Goal: Task Accomplishment & Management: Complete application form

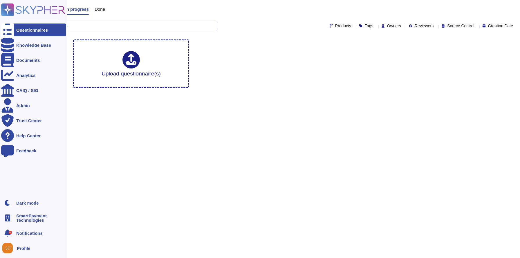
click at [41, 12] on icon at bounding box center [33, 9] width 64 height 13
click at [23, 43] on div "Knowledge Base" at bounding box center [33, 45] width 35 height 4
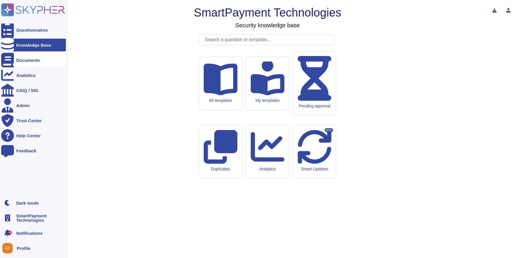
click at [20, 61] on div "Documents" at bounding box center [28, 60] width 24 height 4
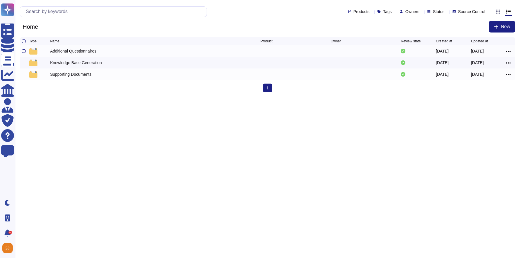
click at [76, 54] on div "Additional Questionnaires" at bounding box center [73, 51] width 46 height 6
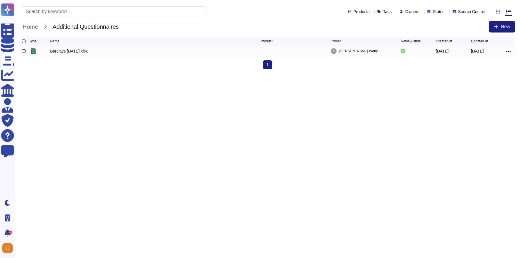
click at [23, 52] on div at bounding box center [23, 50] width 3 height 3
click at [0, 0] on input "checkbox" at bounding box center [0, 0] width 0 height 0
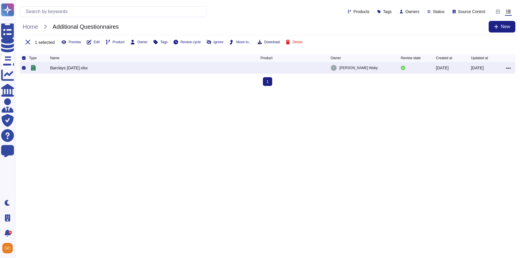
click at [279, 41] on span "Download" at bounding box center [271, 41] width 15 height 3
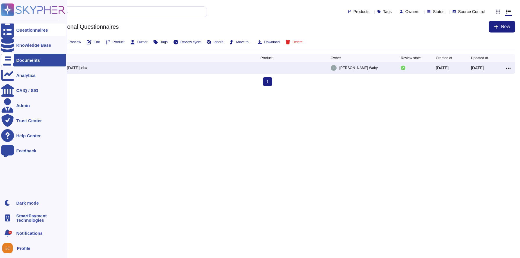
click at [20, 28] on div "Questionnaires" at bounding box center [32, 30] width 32 height 4
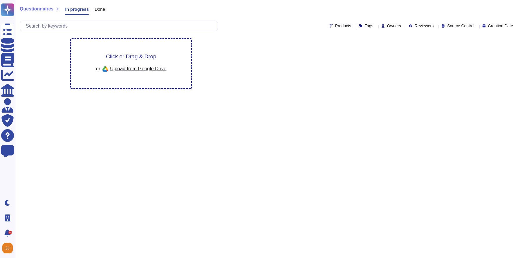
click at [148, 51] on div "Click or Drag & Drop or Upload from Google Drive" at bounding box center [131, 63] width 120 height 49
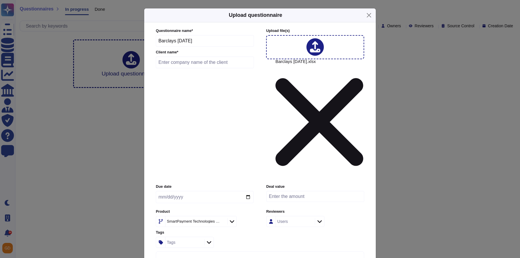
click at [189, 68] on input "text" at bounding box center [205, 63] width 98 height 12
type input "Barclays"
click at [250, 191] on input "date" at bounding box center [205, 197] width 98 height 12
click at [227, 106] on form "Questionnaire name * Barclays [DATE] Client name * Barclays Upload file (s) Bar…" at bounding box center [260, 147] width 208 height 238
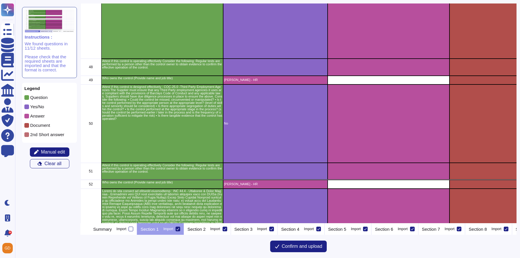
scroll to position [1984, 0]
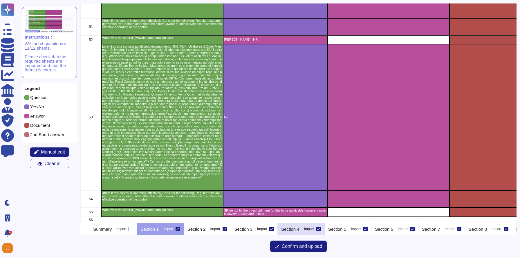
click at [299, 230] on p "Section 4" at bounding box center [290, 229] width 18 height 4
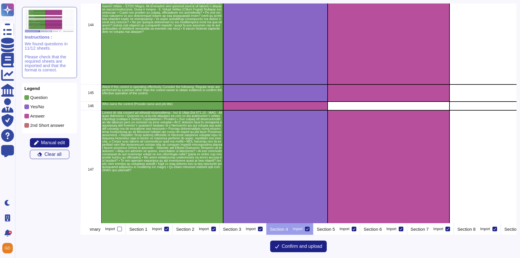
scroll to position [6931, 0]
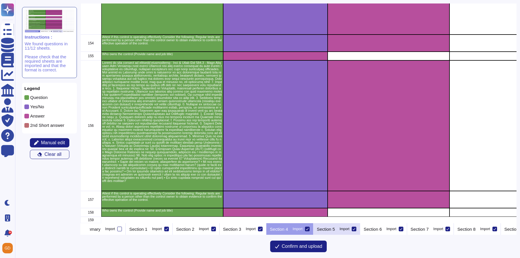
click at [335, 231] on p "Section 5" at bounding box center [326, 229] width 18 height 4
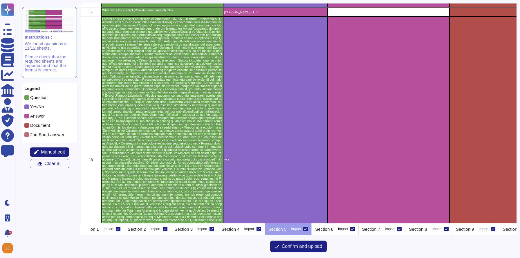
scroll to position [1236, 0]
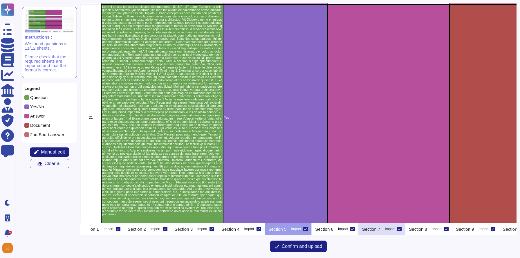
click at [405, 224] on div "Section 7 Import" at bounding box center [381, 229] width 47 height 12
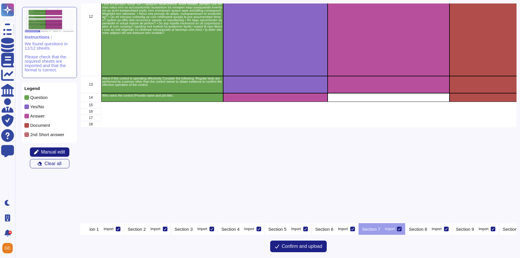
scroll to position [0, 0]
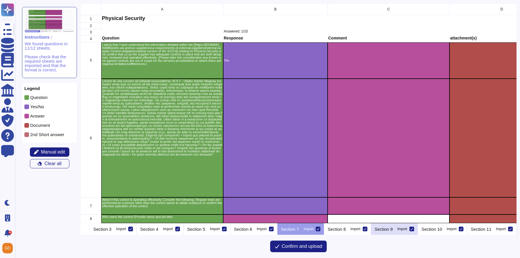
click at [406, 231] on div "Section 9 Import" at bounding box center [394, 229] width 47 height 12
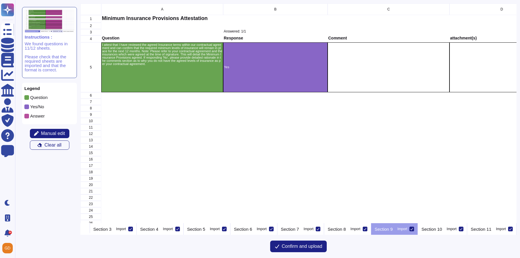
scroll to position [0, 172]
click at [431, 228] on p "Section 10" at bounding box center [431, 229] width 21 height 4
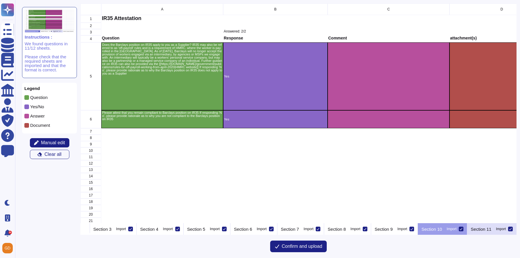
click at [480, 228] on p "Section 11" at bounding box center [480, 229] width 21 height 4
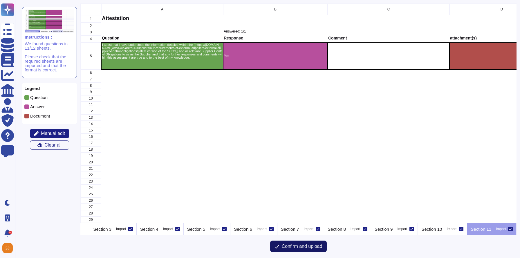
click at [302, 247] on span "Confirm and upload" at bounding box center [302, 246] width 41 height 5
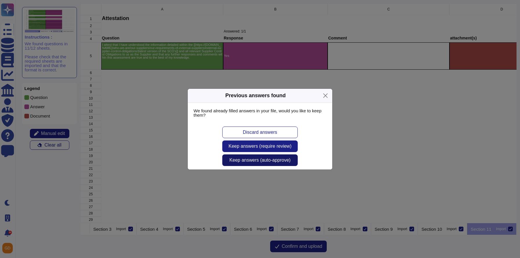
click at [256, 163] on button "Keep answers (auto-approve)" at bounding box center [259, 160] width 75 height 12
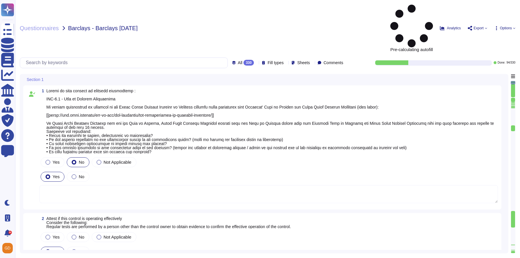
type textarea "[PERSON_NAME] - HR"
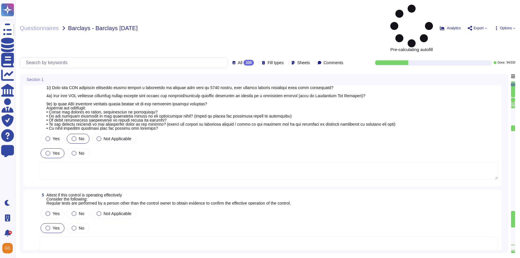
scroll to position [570, 0]
type textarea "We do not have any systems in place for point 5 and below."
type textarea "[PERSON_NAME] - HR"
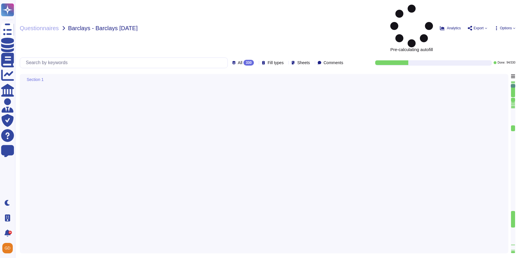
scroll to position [21, 0]
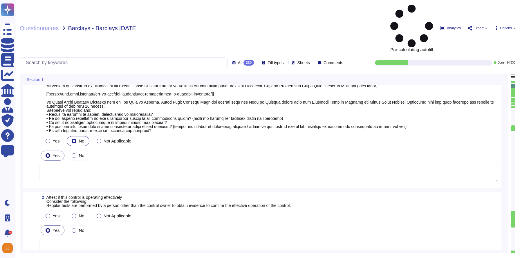
type textarea "[PERSON_NAME] - HR"
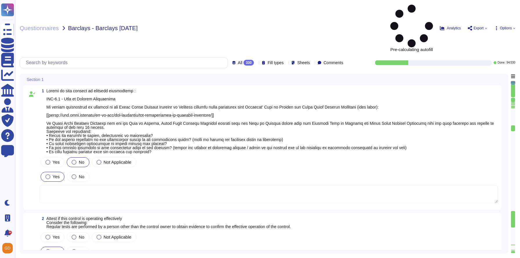
click at [510, 26] on span "Options" at bounding box center [506, 27] width 12 height 3
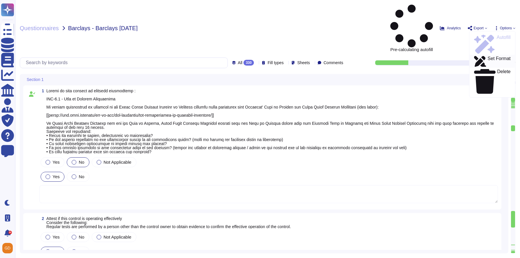
click at [487, 56] on p "Set Format" at bounding box center [498, 61] width 23 height 10
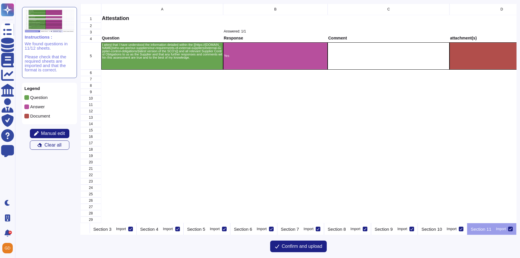
scroll to position [0, 148]
click at [83, 229] on icon at bounding box center [83, 229] width 0 height 0
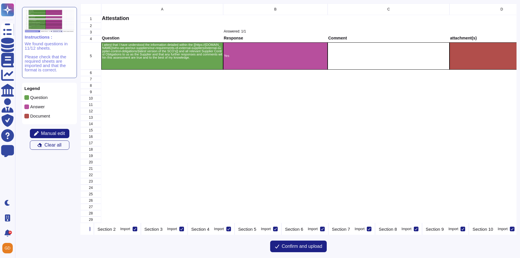
click at [79, 227] on div "Instructions : We found questions in 11/12 sheets. Please check that the requir…" at bounding box center [50, 119] width 62 height 232
click at [83, 229] on icon at bounding box center [83, 229] width 0 height 0
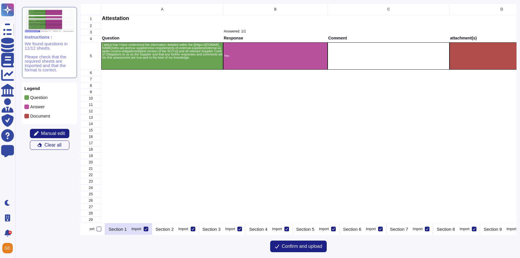
click at [127, 227] on p "Section 1" at bounding box center [117, 229] width 18 height 4
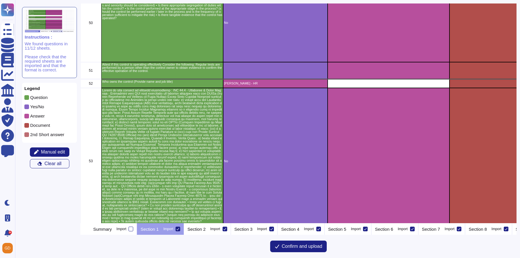
scroll to position [1984, 0]
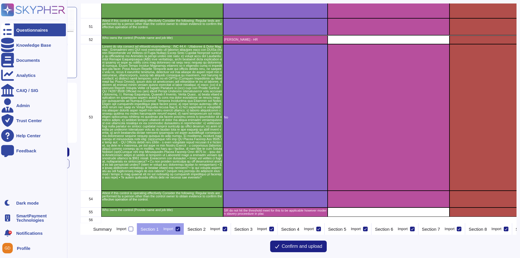
click at [10, 31] on icon at bounding box center [7, 29] width 13 height 17
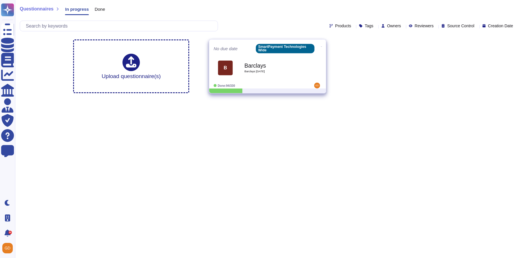
click at [265, 63] on b "Barclays" at bounding box center [273, 66] width 59 height 6
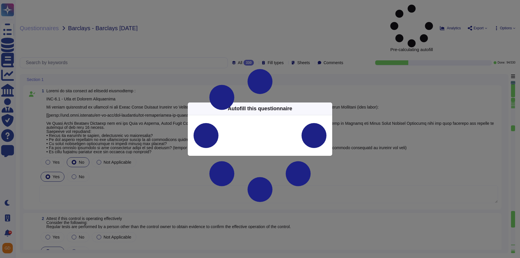
type textarea "[PERSON_NAME] - HR"
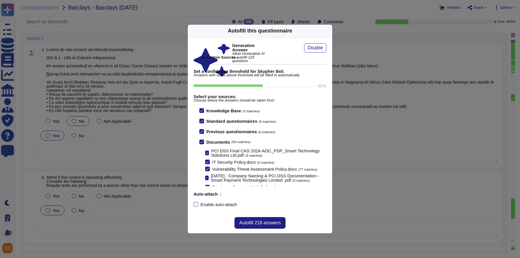
click at [325, 109] on div "Autofill this questionnaire Generative Answer Allow Generative AI to autofill 1…" at bounding box center [259, 128] width 145 height 209
click at [328, 31] on icon at bounding box center [328, 31] width 0 height 0
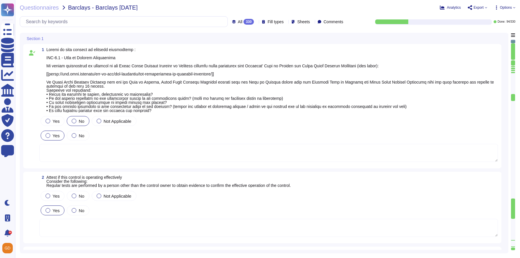
click at [506, 6] on span "Options" at bounding box center [506, 7] width 12 height 3
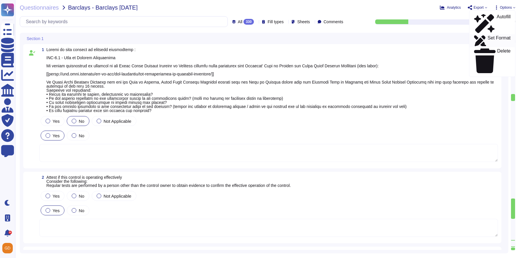
click at [487, 36] on p "Set Format" at bounding box center [498, 41] width 23 height 10
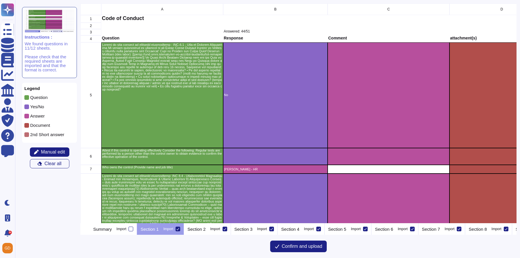
scroll to position [219, 435]
click at [47, 154] on span "Manual edit" at bounding box center [53, 152] width 24 height 5
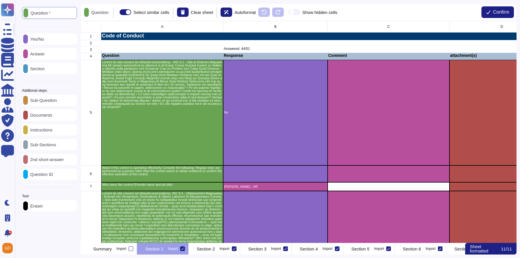
scroll to position [222, 435]
click at [58, 211] on div "Eraser" at bounding box center [49, 205] width 55 height 11
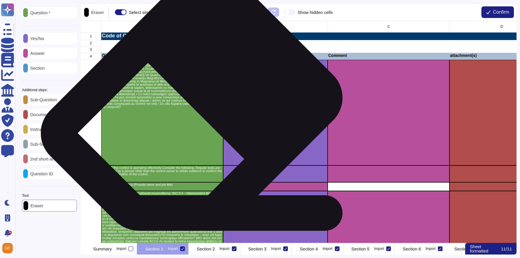
click at [198, 109] on div "grid" at bounding box center [162, 113] width 122 height 106
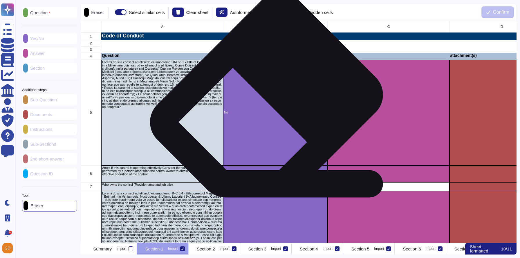
click at [271, 104] on div "No" at bounding box center [275, 113] width 104 height 106
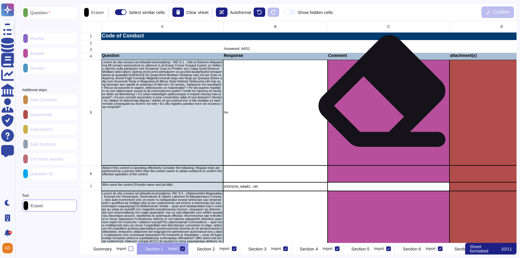
click at [385, 97] on div "grid" at bounding box center [388, 113] width 122 height 106
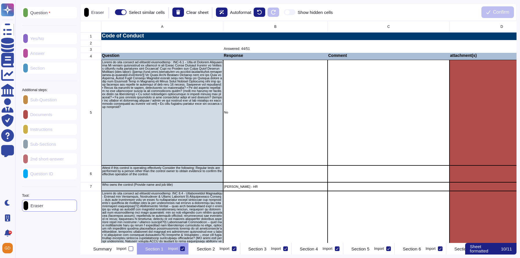
click at [50, 13] on p "Question" at bounding box center [39, 12] width 22 height 5
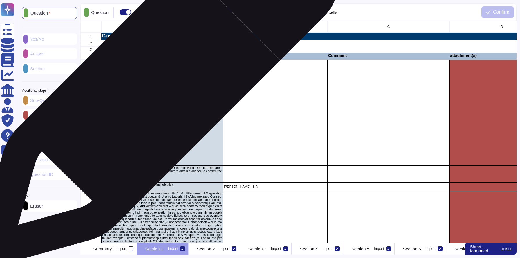
click at [164, 92] on p "grid" at bounding box center [162, 85] width 120 height 48
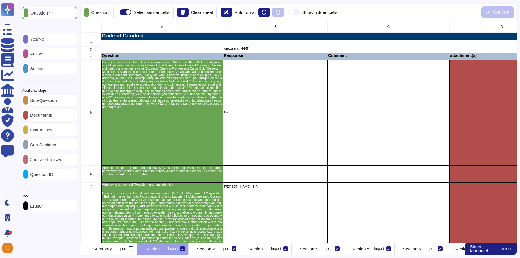
click at [52, 38] on div "Yes/No" at bounding box center [49, 38] width 55 height 11
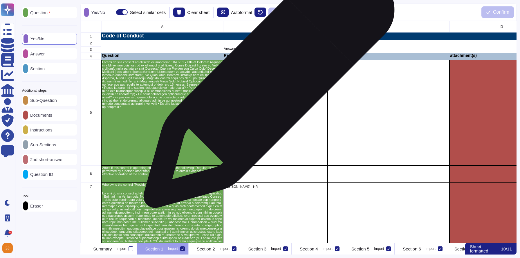
click at [266, 85] on div "No" at bounding box center [275, 113] width 104 height 106
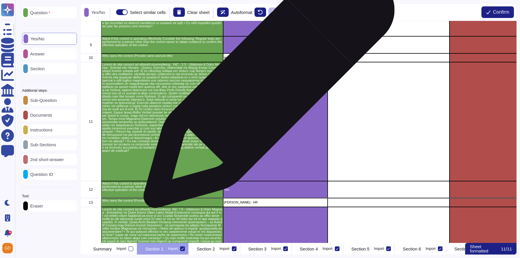
scroll to position [277, 0]
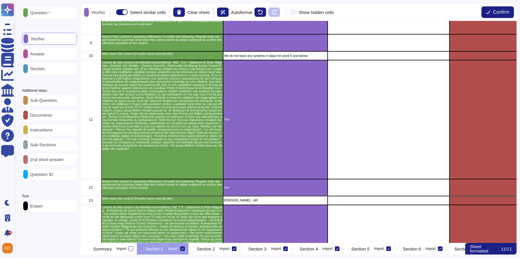
click at [28, 50] on div at bounding box center [25, 53] width 5 height 9
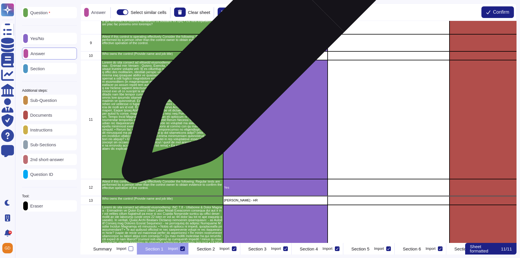
click at [252, 53] on div "We do not have any systems in place for point 5 and below." at bounding box center [275, 55] width 104 height 9
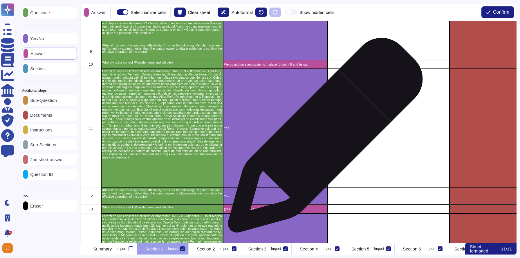
scroll to position [0, 0]
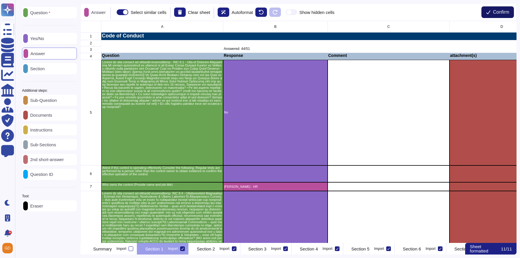
click at [504, 10] on span "Confirm" at bounding box center [501, 12] width 16 height 5
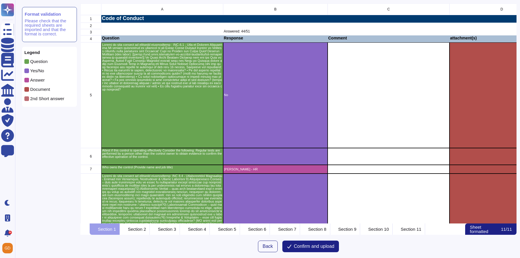
scroll to position [220, 435]
click at [306, 250] on button "Confirm and upload" at bounding box center [310, 246] width 57 height 12
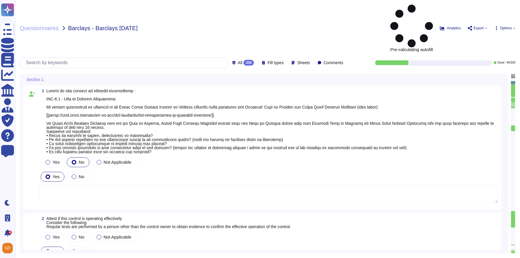
type textarea "[PERSON_NAME] - HR"
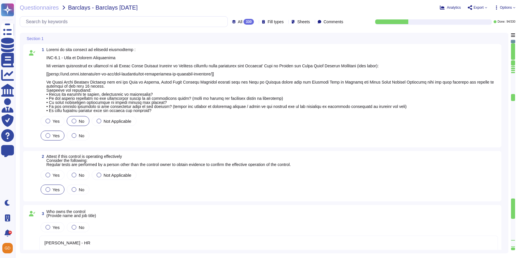
click at [509, 3] on div "Questionnaires Barclays - Barclays [DATE] Analytics Export Options All 330 Fill…" at bounding box center [267, 129] width 504 height 258
click at [509, 8] on span "Options" at bounding box center [506, 7] width 12 height 3
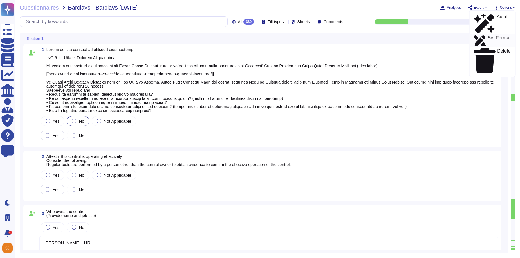
click at [491, 36] on p "Set Format" at bounding box center [498, 41] width 23 height 10
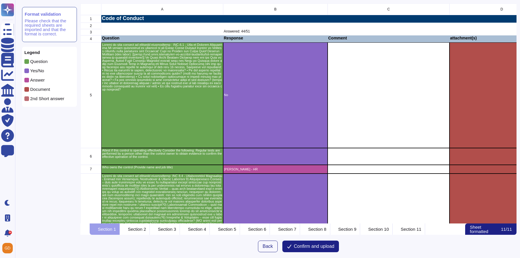
scroll to position [0, 0]
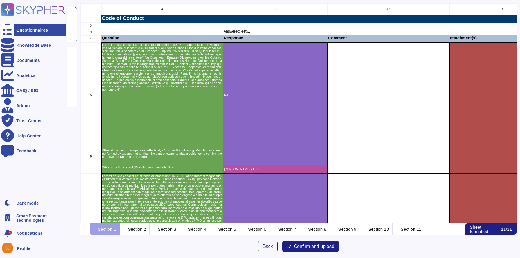
click at [27, 13] on icon at bounding box center [33, 9] width 64 height 13
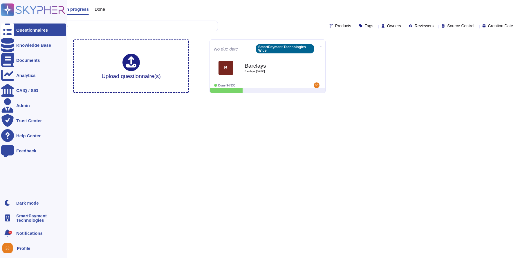
click at [26, 68] on ul "Questionnaires Knowledge Base Documents Analytics CAIQ / SIG Admin Trust Center…" at bounding box center [33, 107] width 65 height 169
click at [26, 61] on div "Documents" at bounding box center [28, 60] width 24 height 4
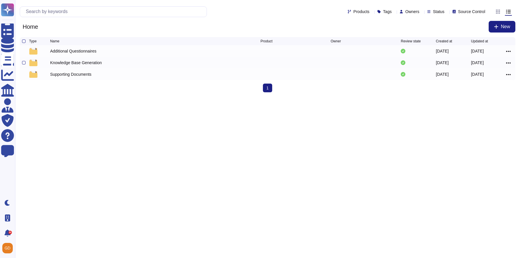
click at [97, 65] on div "Knowledge Base Generation" at bounding box center [76, 63] width 52 height 6
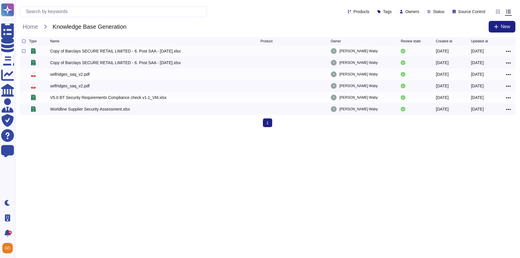
click at [24, 52] on div at bounding box center [23, 50] width 3 height 3
click at [0, 0] on input "checkbox" at bounding box center [0, 0] width 0 height 0
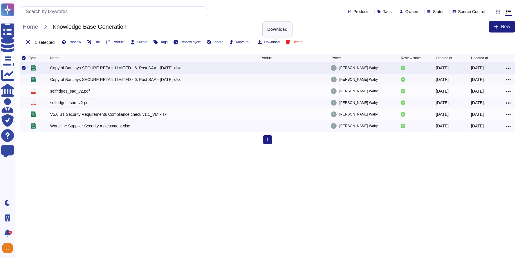
click at [279, 41] on span "Download" at bounding box center [271, 41] width 15 height 3
click at [71, 93] on div "selfridges_saq_v2.pdf" at bounding box center [69, 91] width 39 height 6
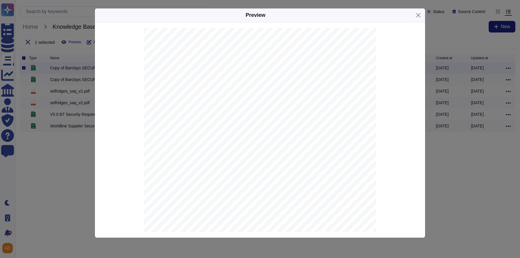
click at [41, 107] on div "Preview . INTRODUCTION Selfridges SAQ - V2 (2) Selfridges Supplier Assessment I…" at bounding box center [260, 129] width 520 height 258
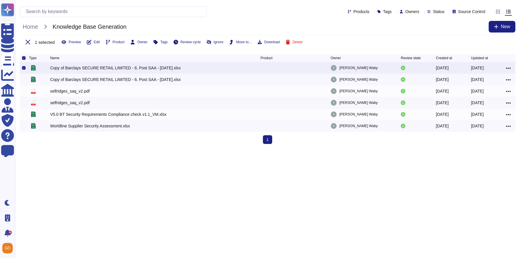
click at [22, 59] on div at bounding box center [23, 57] width 3 height 3
click at [0, 0] on input "checkbox" at bounding box center [0, 0] width 0 height 0
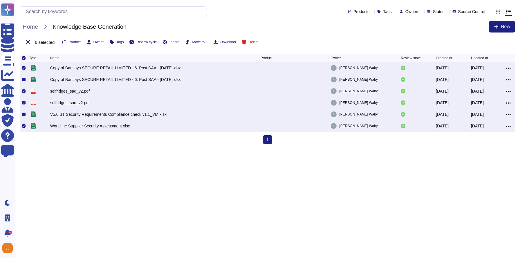
click at [28, 39] on button at bounding box center [28, 41] width 12 height 9
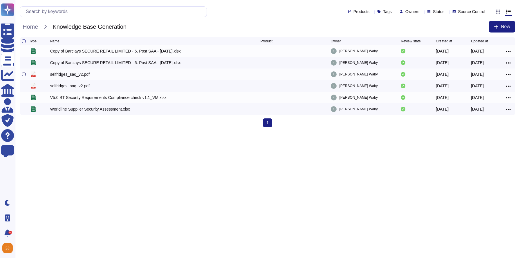
click at [23, 75] on div at bounding box center [23, 73] width 3 height 3
click at [0, 0] on input "checkbox" at bounding box center [0, 0] width 0 height 0
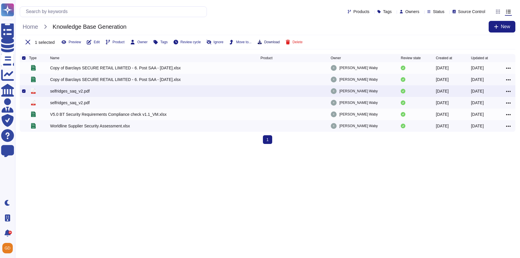
click at [272, 41] on span "Download" at bounding box center [271, 41] width 15 height 3
click at [51, 148] on html "Questionnaires Knowledge Base Documents Analytics CAIQ / SIG Admin Trust Center…" at bounding box center [260, 74] width 520 height 148
click at [26, 44] on icon at bounding box center [28, 42] width 5 height 5
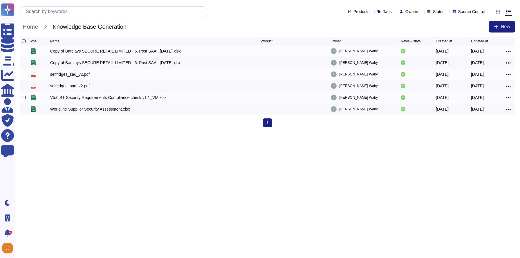
click at [24, 99] on div at bounding box center [23, 97] width 3 height 3
click at [0, 0] on input "checkbox" at bounding box center [0, 0] width 0 height 0
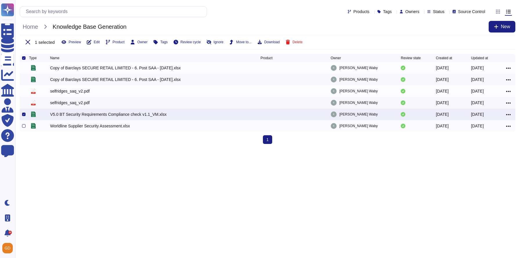
click at [22, 129] on div at bounding box center [25, 125] width 7 height 7
click at [23, 126] on div at bounding box center [23, 125] width 3 height 3
click at [0, 0] on input "checkbox" at bounding box center [0, 0] width 0 height 0
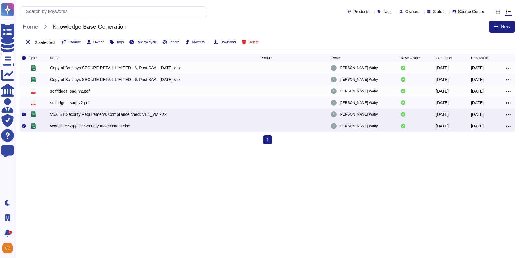
click at [226, 45] on div "2 selected Product Owner Tags Review cycle Ignore Move to... Download Delete" at bounding box center [267, 42] width 495 height 14
click at [229, 42] on span "Download" at bounding box center [227, 41] width 15 height 3
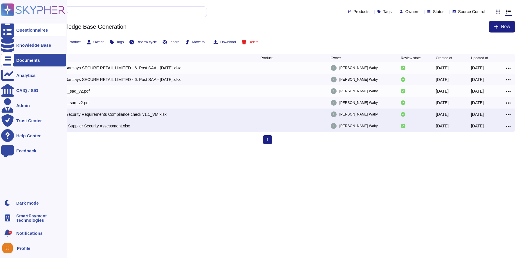
click at [6, 28] on icon at bounding box center [7, 29] width 13 height 17
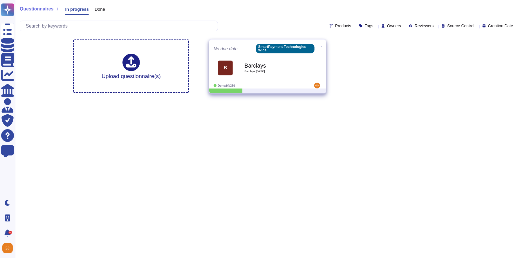
click at [268, 68] on b "Barclays" at bounding box center [273, 66] width 59 height 6
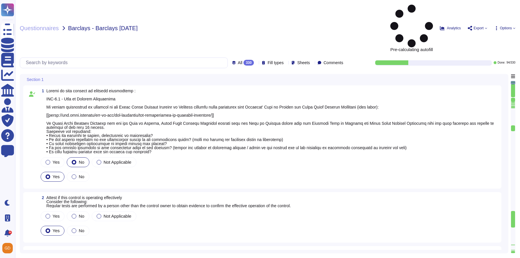
type textarea "[PERSON_NAME] - HR"
click at [82, 159] on span "No" at bounding box center [82, 161] width 6 height 5
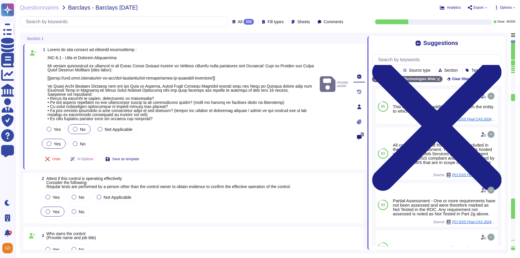
click at [82, 131] on span "No" at bounding box center [83, 129] width 6 height 5
click at [55, 148] on div "Yes" at bounding box center [54, 144] width 24 height 10
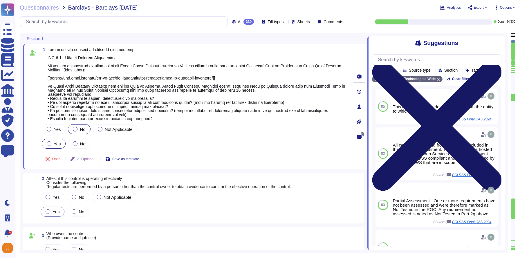
click at [495, 40] on icon at bounding box center [436, 126] width 129 height 172
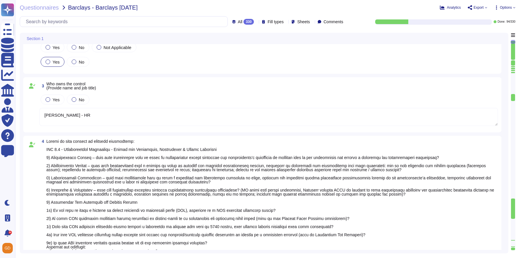
type textarea "We do not have any systems in place for point 5 and below."
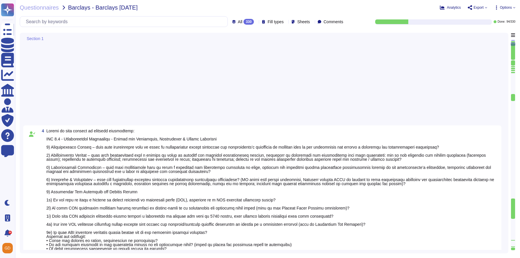
type textarea "[PERSON_NAME] - HR"
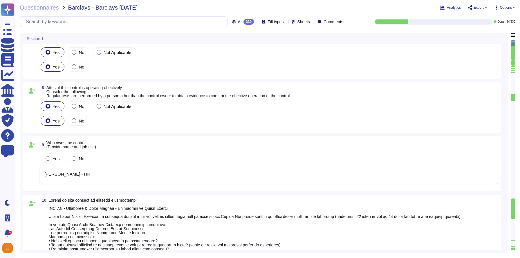
scroll to position [761, 0]
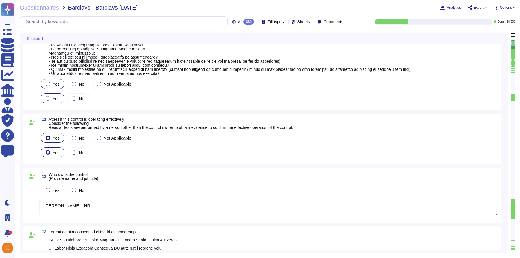
type textarea "[PERSON_NAME] - HR"
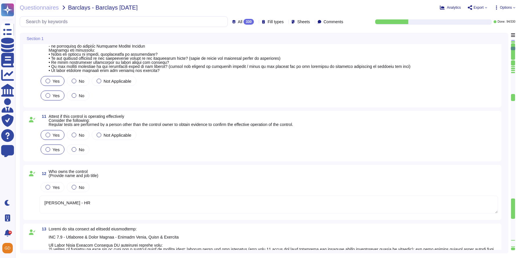
type textarea "[PERSON_NAME] - HR"
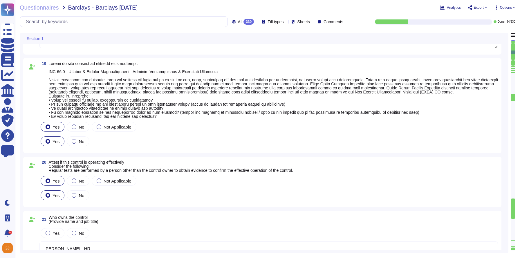
type textarea "[PERSON_NAME] - HR"
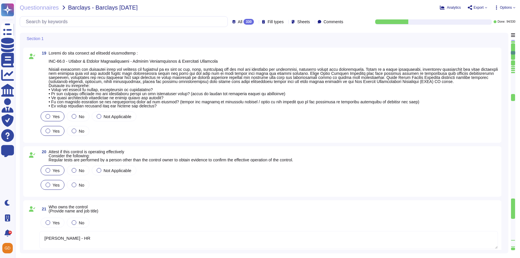
type textarea "[PERSON_NAME] - HR"
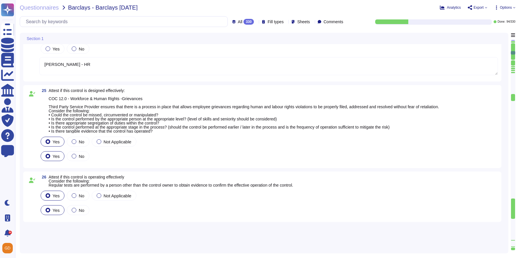
scroll to position [1824, 0]
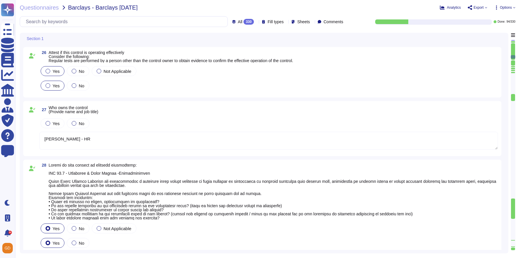
type textarea "[PERSON_NAME] - HR"
click at [242, 25] on div "All 330 Fill types Sheets Comments" at bounding box center [183, 21] width 326 height 11
click at [256, 22] on icon at bounding box center [256, 22] width 0 height 0
click at [237, 49] on div "To do 236" at bounding box center [243, 51] width 47 height 6
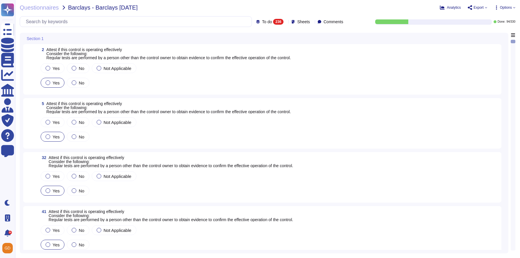
click at [47, 40] on div at bounding box center [47, 38] width 0 height 4
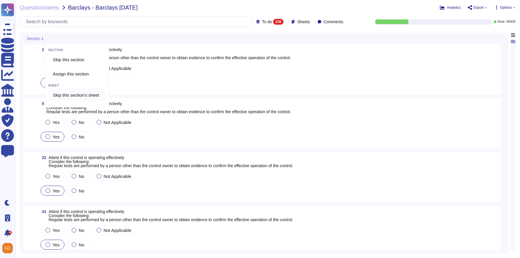
click at [61, 94] on span "Skip this section's sheet" at bounding box center [76, 94] width 46 height 5
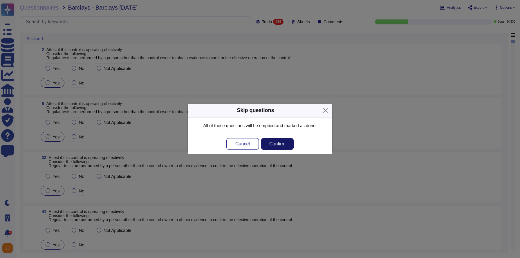
click at [277, 147] on button "Confirm" at bounding box center [277, 144] width 32 height 12
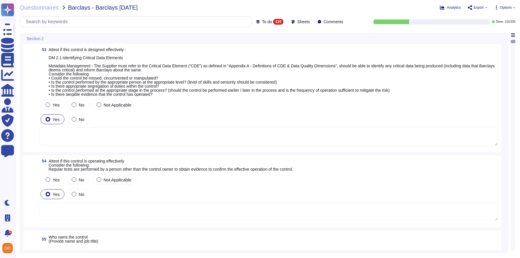
click at [47, 39] on icon at bounding box center [47, 39] width 0 height 0
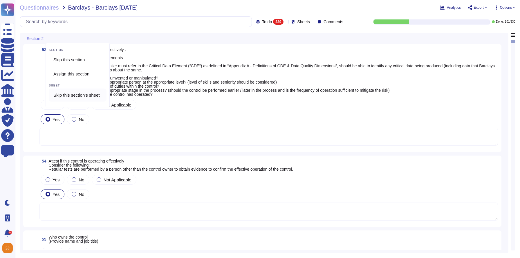
click at [64, 95] on span "Skip this section's sheet" at bounding box center [76, 94] width 46 height 5
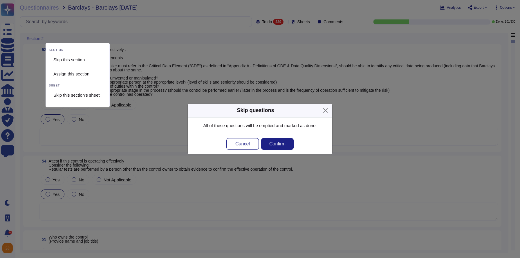
click at [279, 150] on div "Cancel Confirm" at bounding box center [260, 143] width 144 height 21
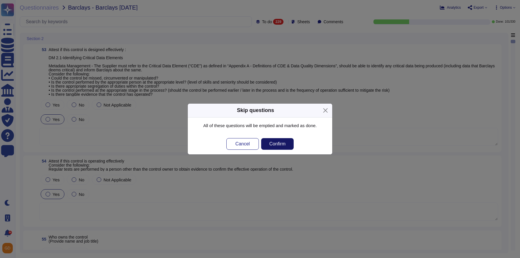
click at [279, 148] on button "Confirm" at bounding box center [277, 144] width 32 height 12
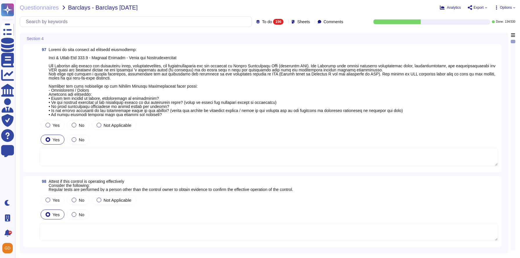
click at [47, 39] on div at bounding box center [46, 38] width 2 height 4
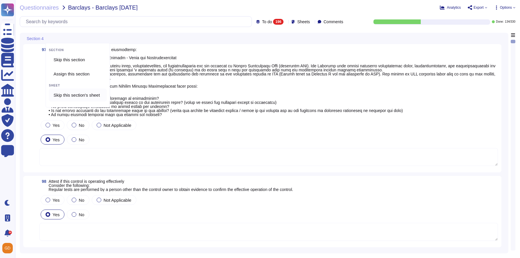
click at [67, 94] on span "Skip this section's sheet" at bounding box center [76, 94] width 46 height 5
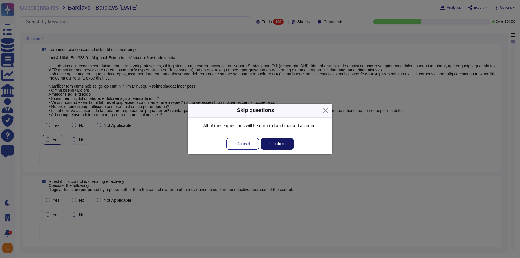
click at [281, 147] on button "Confirm" at bounding box center [277, 144] width 32 height 12
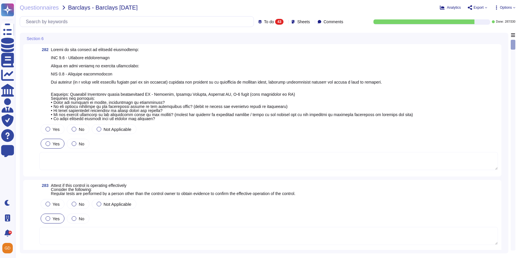
click at [47, 39] on icon at bounding box center [47, 39] width 0 height 0
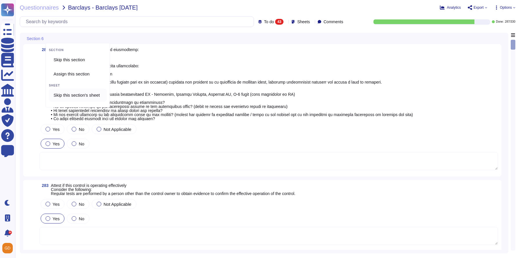
click at [85, 97] on span "Skip this section's sheet" at bounding box center [76, 94] width 46 height 5
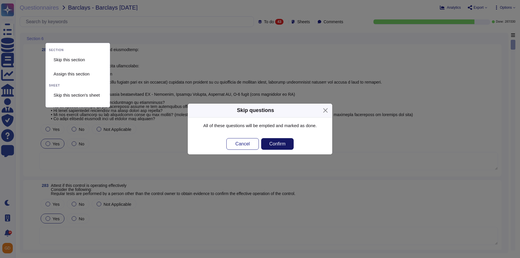
click at [283, 144] on span "Confirm" at bounding box center [277, 143] width 16 height 5
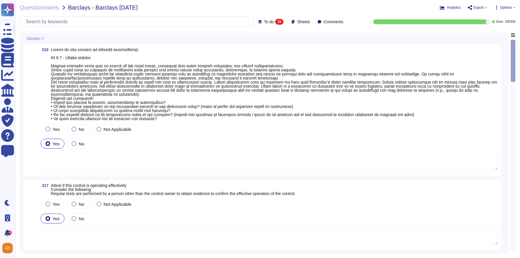
click at [46, 38] on div at bounding box center [46, 38] width 2 height 4
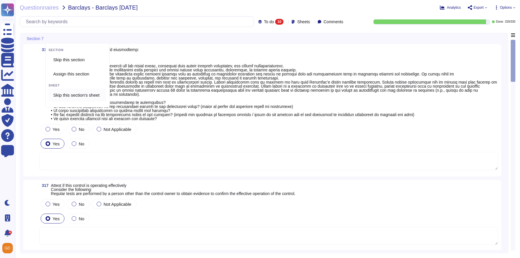
click at [83, 97] on div "Skip this section's sheet" at bounding box center [77, 94] width 58 height 13
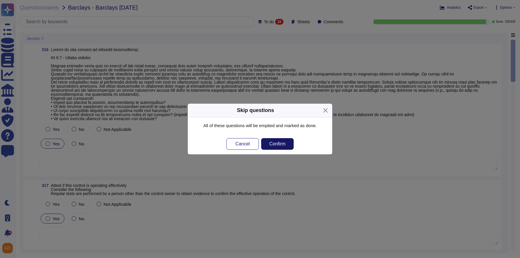
click at [278, 140] on button "Confirm" at bounding box center [277, 144] width 32 height 12
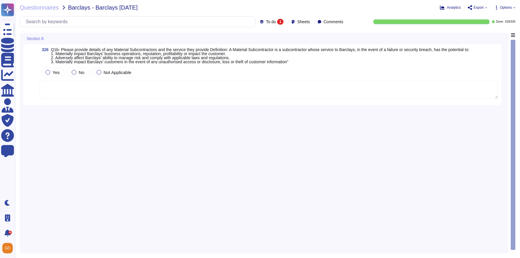
click at [47, 39] on div at bounding box center [46, 38] width 2 height 4
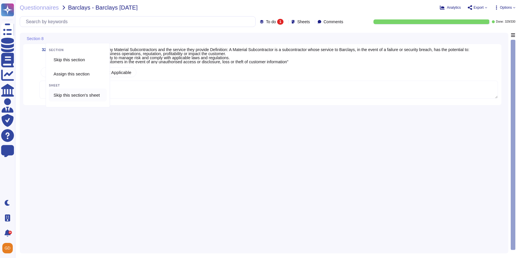
click at [99, 92] on span "Skip this section's sheet" at bounding box center [76, 94] width 46 height 5
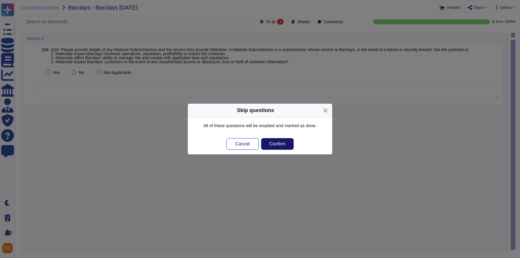
click at [285, 145] on span "Confirm" at bounding box center [277, 143] width 16 height 5
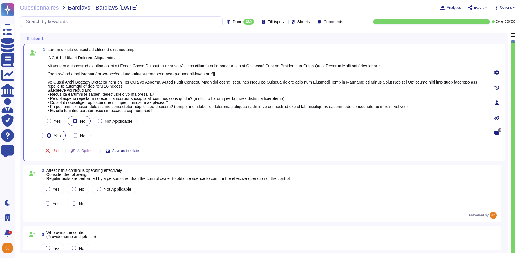
type textarea "[PERSON_NAME] - HR"
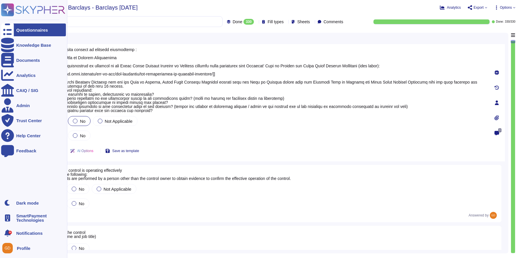
click at [30, 11] on icon at bounding box center [33, 9] width 64 height 13
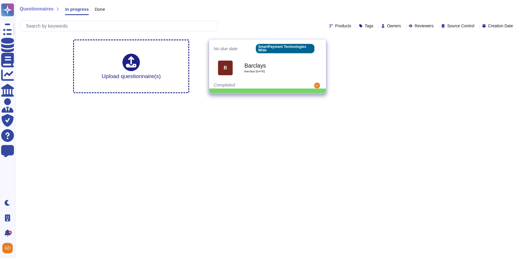
click at [321, 46] on icon at bounding box center [321, 46] width 1 height 1
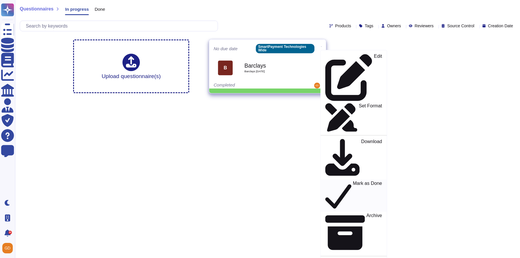
click at [353, 181] on p "Mark as Done" at bounding box center [367, 196] width 29 height 30
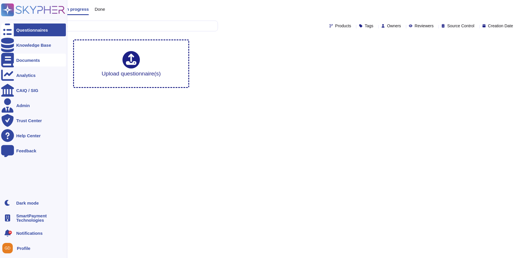
click at [16, 60] on div "Documents" at bounding box center [28, 60] width 24 height 4
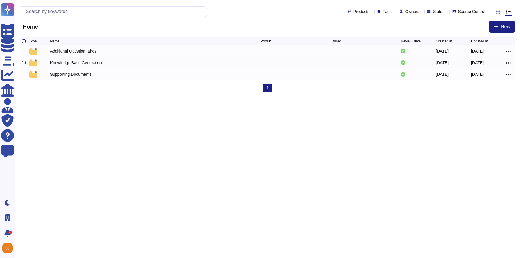
click at [78, 62] on div "Knowledge Base Generation" at bounding box center [76, 63] width 52 height 6
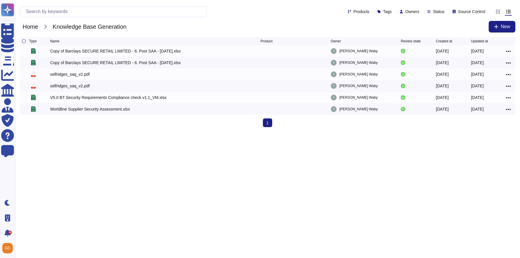
click at [32, 24] on span "Home" at bounding box center [30, 26] width 21 height 9
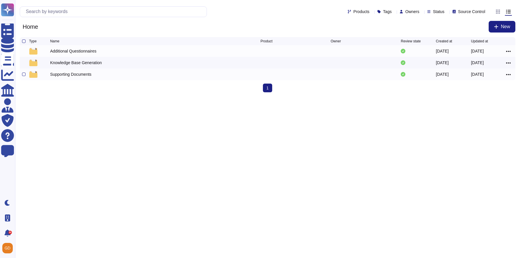
click at [54, 78] on div "Supporting Documents" at bounding box center [155, 74] width 210 height 7
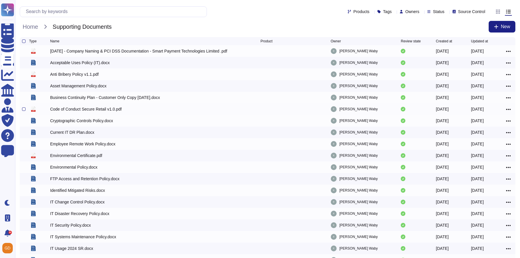
scroll to position [37, 0]
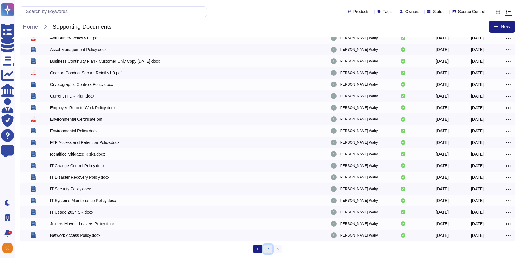
click at [267, 248] on link "2" at bounding box center [267, 248] width 9 height 9
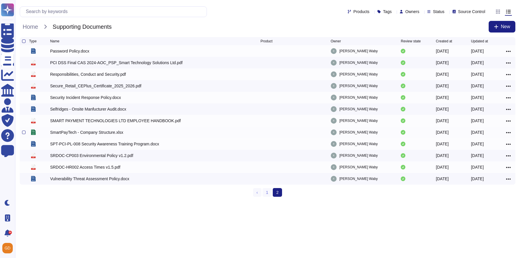
click at [59, 134] on div "SmartPayTech - Company Structure.xlsx" at bounding box center [86, 132] width 73 height 6
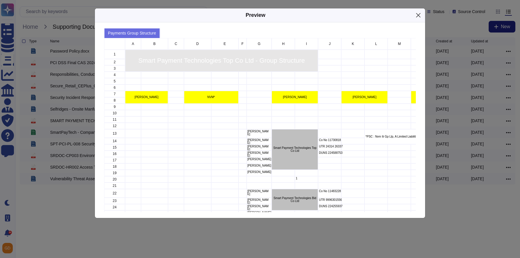
scroll to position [174, 311]
click at [341, 126] on div "A B C D E F G H I J K L M N O P Q R S T 1 Smart Payment Technologies Top Co Ltd…" at bounding box center [411, 231] width 614 height 386
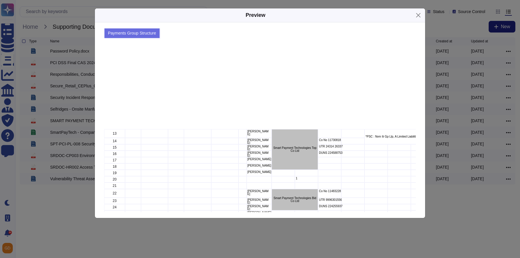
scroll to position [191, 0]
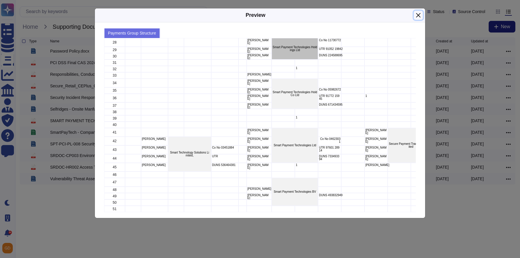
click at [419, 14] on button "Close" at bounding box center [417, 15] width 9 height 9
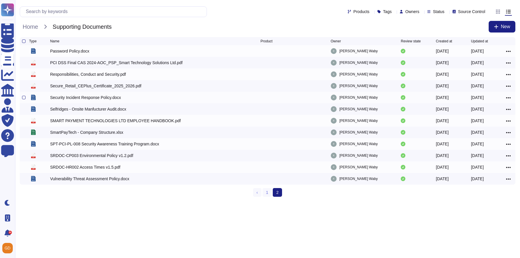
click at [66, 100] on div "Security Incident Response Policy.docx" at bounding box center [85, 98] width 71 height 6
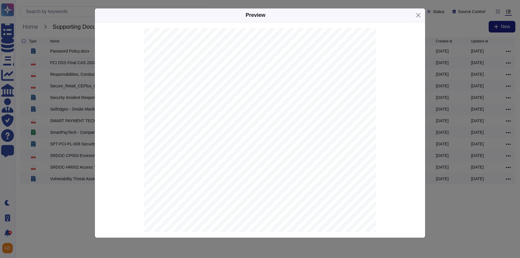
scroll to position [796, 0]
click at [96, 114] on div "DOCUMENT FOR INTERNAL USE ONLY Security Incident Response Policy Author(s): [PE…" at bounding box center [260, 129] width 330 height 215
click at [9, 30] on div "Preview DOCUMENT FOR INTERNAL USE ONLY Security Incident Response Policy Author…" at bounding box center [260, 129] width 520 height 258
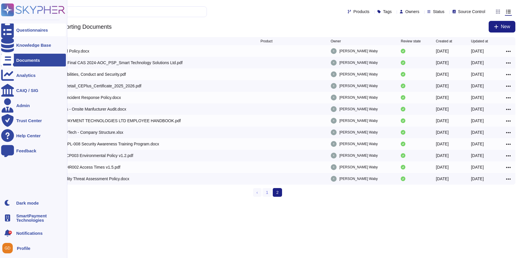
click at [7, 30] on icon at bounding box center [7, 29] width 13 height 17
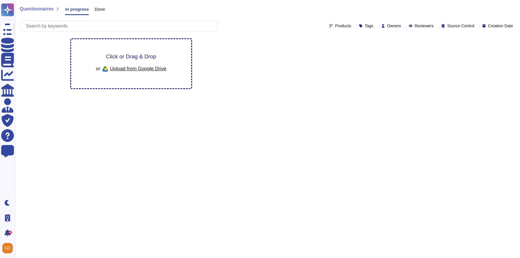
click at [121, 48] on div "Click or Drag & Drop or Upload from Google Drive" at bounding box center [131, 63] width 120 height 49
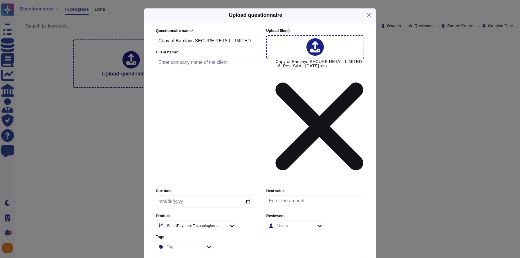
click at [169, 68] on input "text" at bounding box center [205, 63] width 98 height 12
type input "Barclays"
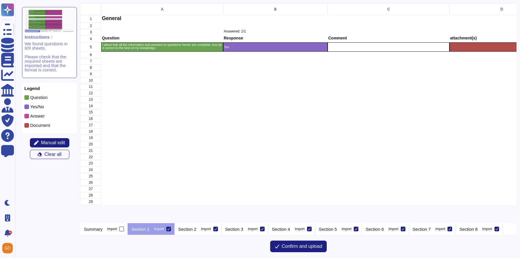
scroll to position [219, 435]
click at [195, 228] on p "Section 2" at bounding box center [187, 229] width 18 height 4
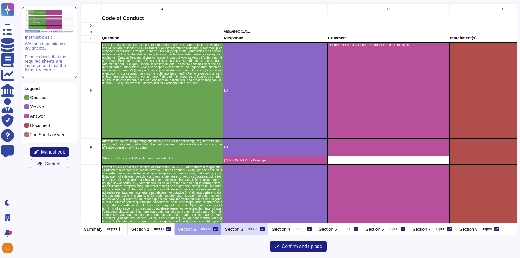
click at [239, 233] on div "Section 3 Import" at bounding box center [244, 229] width 47 height 12
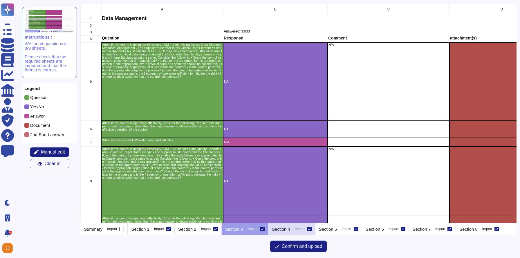
click at [298, 231] on div "Section 4 Import" at bounding box center [291, 229] width 47 height 12
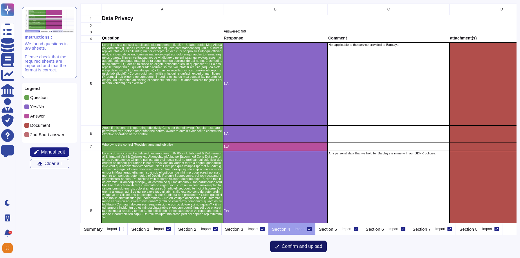
click at [312, 248] on span "Confirm and upload" at bounding box center [302, 246] width 41 height 5
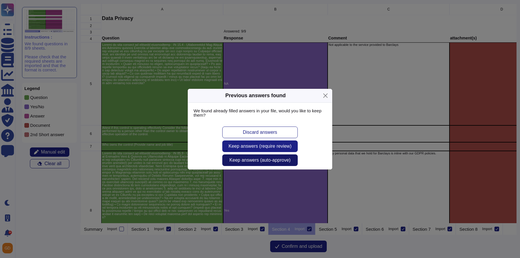
click at [266, 163] on button "Keep answers (auto-approve)" at bounding box center [259, 160] width 75 height 12
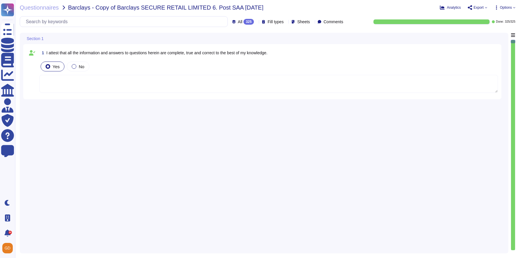
click at [510, 7] on span "Options" at bounding box center [506, 7] width 12 height 3
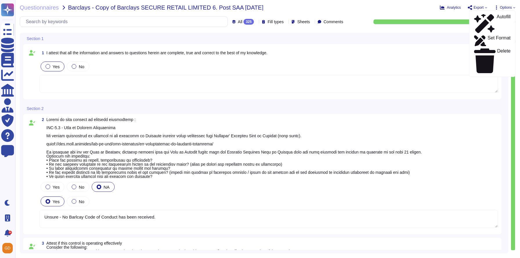
type textarea "Unsure - No Barlcay Code of Conduct has been received."
type textarea "[PERSON_NAME] - Paralegal"
click at [488, 36] on p "Set Format" at bounding box center [498, 41] width 23 height 10
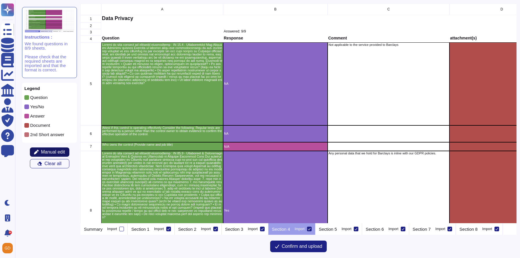
click at [37, 153] on icon at bounding box center [36, 152] width 5 height 5
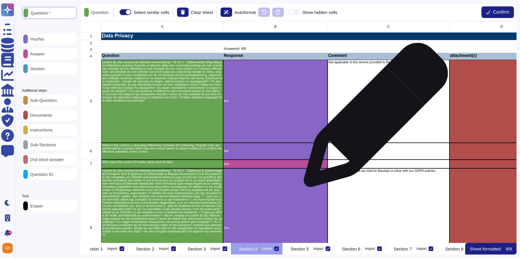
scroll to position [0, 61]
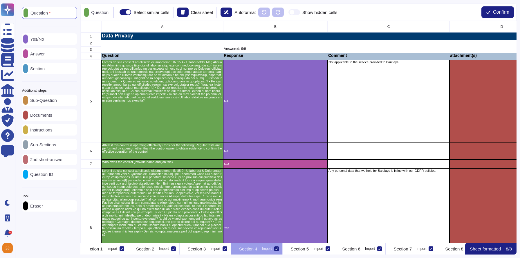
click at [52, 55] on div "Answer" at bounding box center [49, 53] width 55 height 11
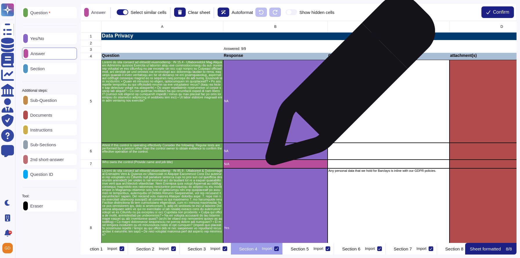
click at [348, 83] on div "Not applicable to the service provided to Barclays" at bounding box center [388, 101] width 122 height 83
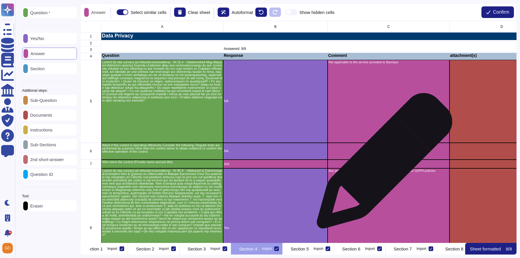
click at [382, 163] on div "grid" at bounding box center [388, 163] width 122 height 9
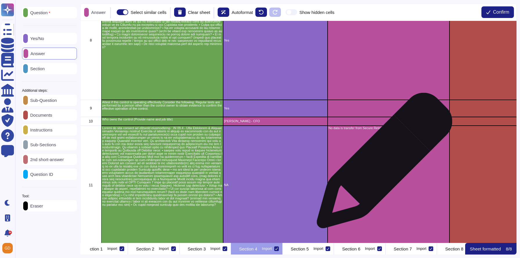
scroll to position [226, 0]
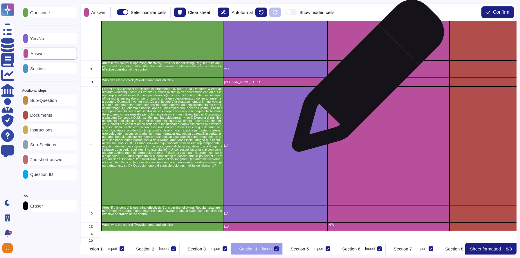
click at [365, 79] on div "grid" at bounding box center [388, 82] width 122 height 9
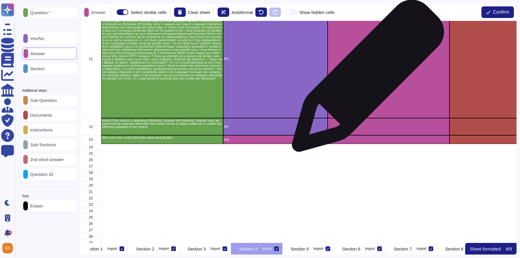
scroll to position [315, 0]
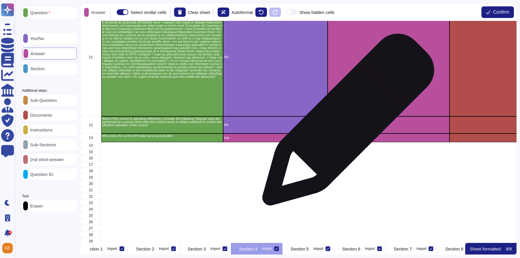
click at [346, 122] on div "grid" at bounding box center [388, 124] width 122 height 17
click at [346, 123] on div "grid" at bounding box center [388, 124] width 122 height 17
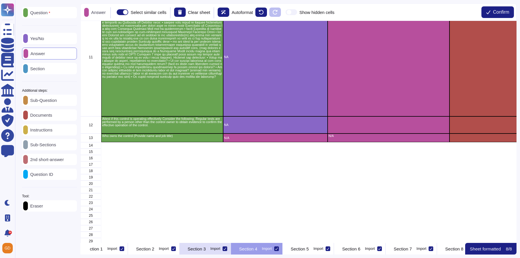
click at [206, 248] on p "Section 3" at bounding box center [197, 248] width 18 height 4
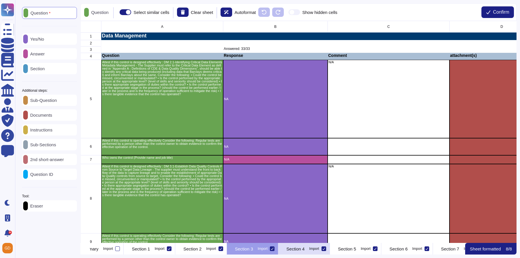
scroll to position [0, 13]
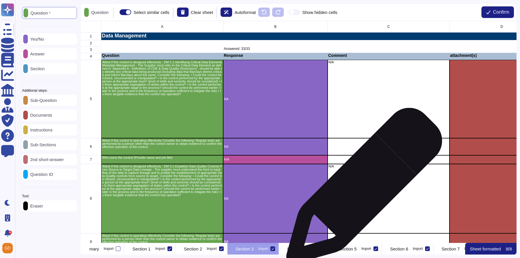
click at [362, 188] on div "N/A" at bounding box center [388, 198] width 122 height 69
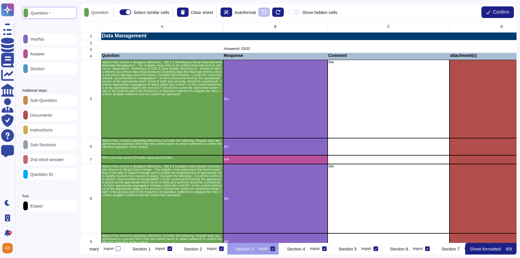
click at [48, 57] on div "Answer" at bounding box center [49, 53] width 55 height 11
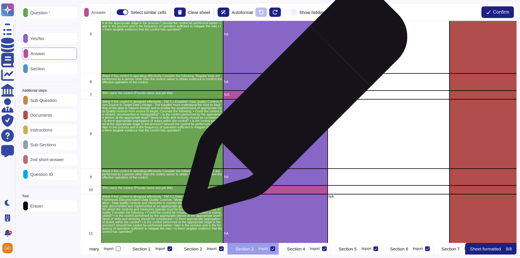
scroll to position [67, 0]
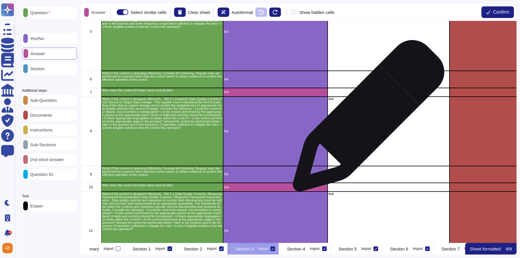
click at [366, 119] on div "N/A" at bounding box center [388, 131] width 122 height 69
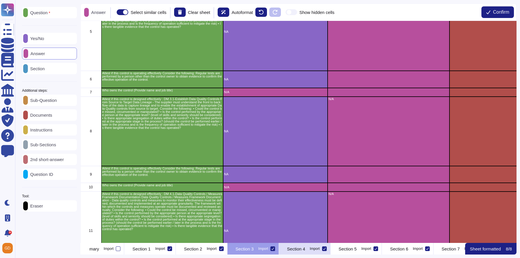
click at [319, 248] on div "Import" at bounding box center [315, 248] width 10 height 3
click at [0, 0] on input "Import" at bounding box center [0, 0] width 0 height 0
click at [322, 249] on div at bounding box center [319, 248] width 5 height 5
click at [0, 0] on input "Import" at bounding box center [0, 0] width 0 height 0
click at [330, 252] on div "Section 4 Import" at bounding box center [305, 249] width 52 height 12
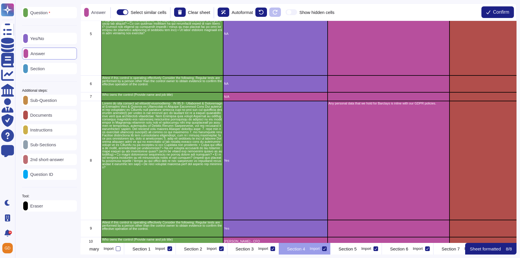
scroll to position [0, 0]
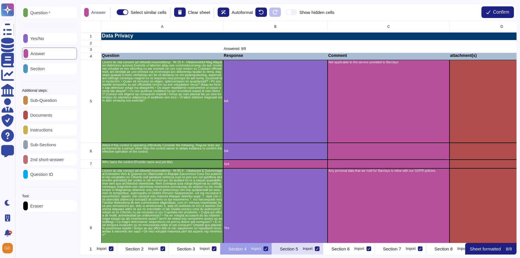
click at [323, 251] on div "Section 5 Import" at bounding box center [298, 249] width 52 height 12
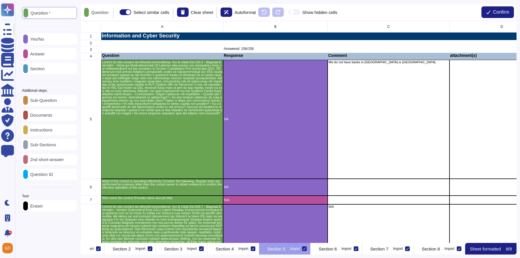
scroll to position [0, 130]
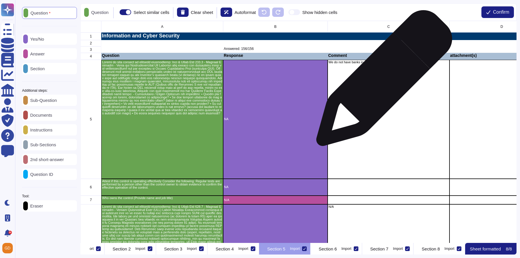
click at [382, 81] on div "We do not have banks in [GEOGRAPHIC_DATA] or [GEOGRAPHIC_DATA]" at bounding box center [388, 119] width 122 height 119
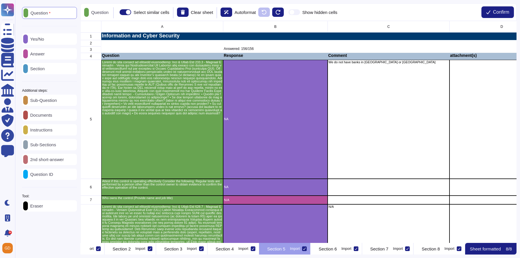
click at [45, 53] on p "Answer" at bounding box center [36, 54] width 17 height 4
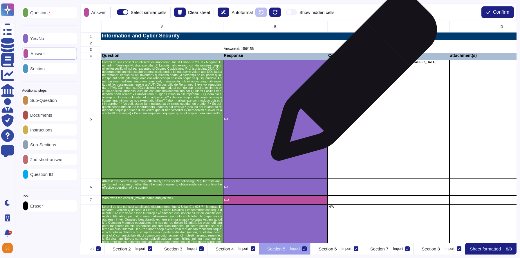
click at [355, 88] on div "We do not have banks in [GEOGRAPHIC_DATA] or [GEOGRAPHIC_DATA]" at bounding box center [388, 119] width 122 height 119
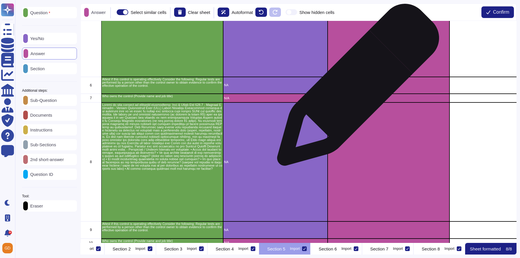
scroll to position [120, 0]
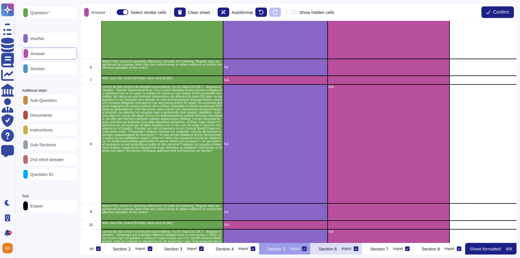
click at [335, 251] on p "Section 6" at bounding box center [327, 248] width 18 height 4
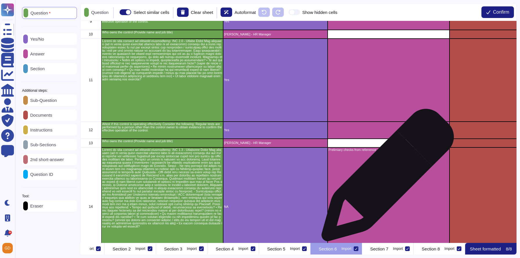
scroll to position [667, 0]
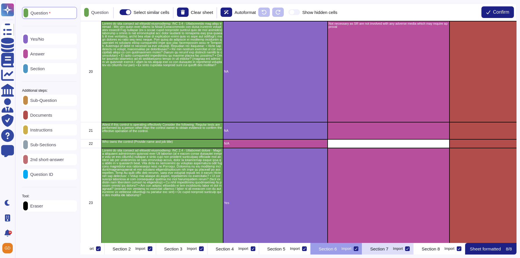
click at [370, 248] on p "Section 7" at bounding box center [379, 248] width 18 height 4
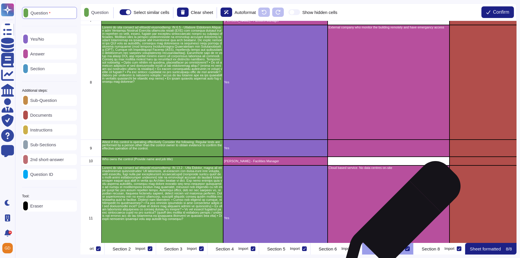
scroll to position [335, 0]
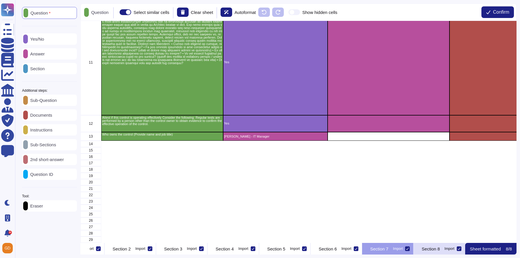
click at [426, 250] on p "Section 8" at bounding box center [430, 248] width 18 height 4
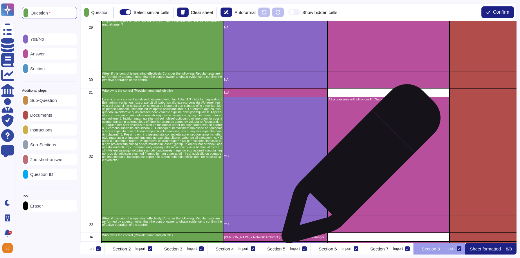
scroll to position [1058, 0]
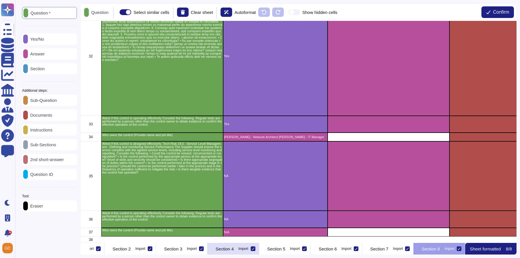
click at [207, 252] on div "Section 4 Import" at bounding box center [233, 249] width 52 height 12
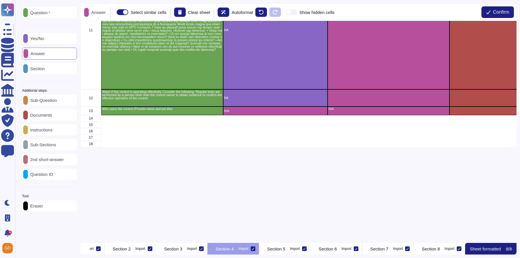
scroll to position [0, 0]
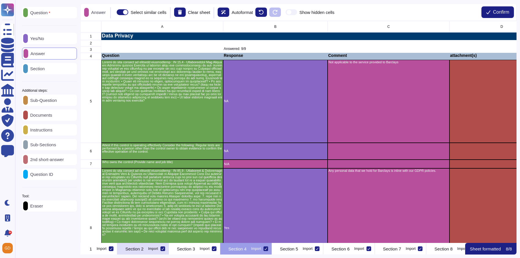
click at [144, 251] on p "Section 2" at bounding box center [134, 248] width 18 height 4
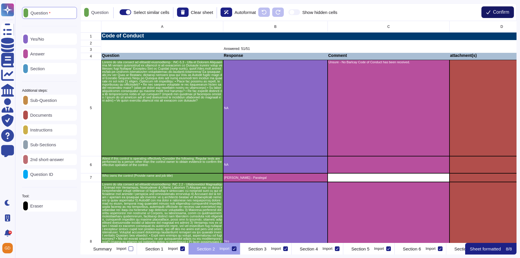
click at [500, 9] on button "Confirm" at bounding box center [497, 12] width 32 height 12
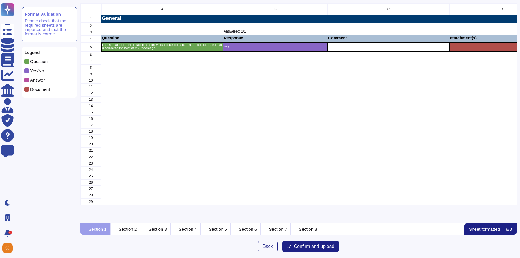
scroll to position [220, 435]
click at [312, 251] on button "Confirm and upload" at bounding box center [310, 246] width 57 height 12
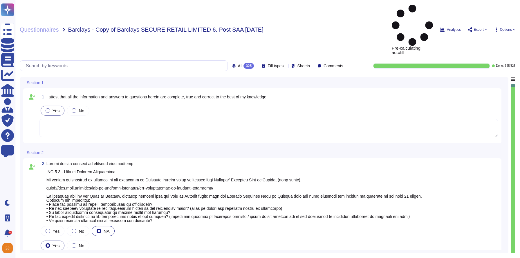
type textarea "Unsure - No Barlcay Code of Conduct has been received."
type textarea "[PERSON_NAME] - Paralegal"
click at [238, 63] on span "All 325" at bounding box center [246, 66] width 16 height 6
click at [238, 64] on span "All" at bounding box center [240, 66] width 5 height 4
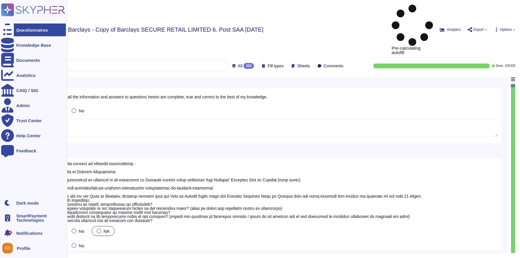
click at [15, 10] on icon at bounding box center [33, 9] width 64 height 13
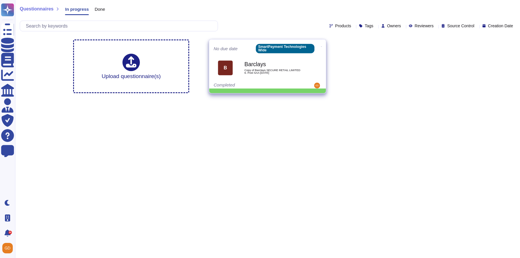
click at [321, 46] on icon at bounding box center [321, 46] width 1 height 1
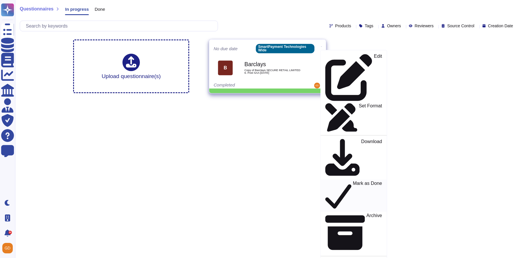
click at [353, 181] on p "Mark as Done" at bounding box center [367, 196] width 29 height 30
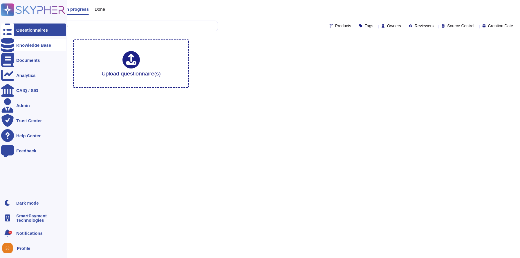
click at [34, 46] on div "Knowledge Base" at bounding box center [33, 45] width 35 height 4
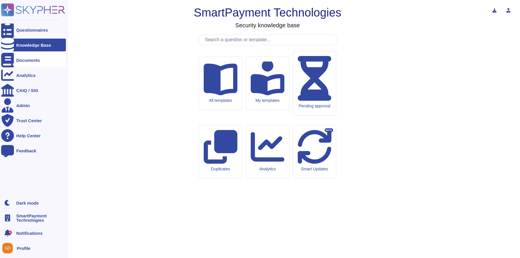
click at [8, 62] on icon at bounding box center [7, 60] width 13 height 14
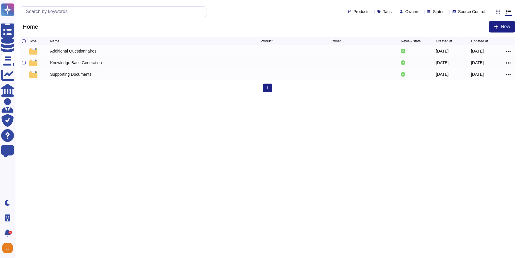
click at [76, 63] on div "Knowledge Base Generation" at bounding box center [76, 63] width 52 height 6
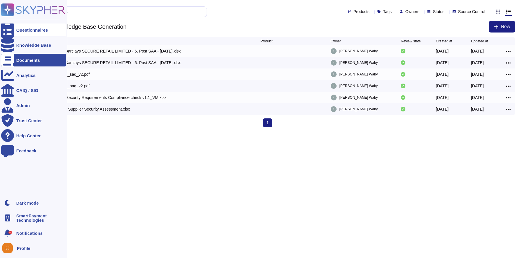
click at [9, 28] on icon at bounding box center [7, 29] width 13 height 17
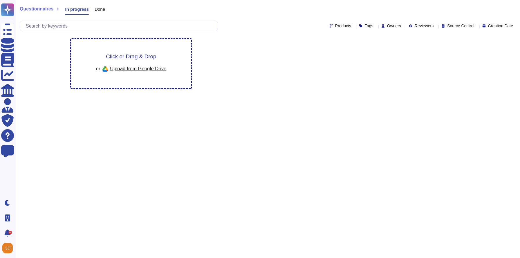
click at [150, 51] on div "Click or Drag & Drop or Upload from Google Drive" at bounding box center [131, 63] width 120 height 49
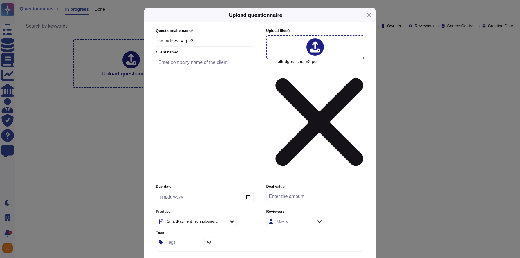
click at [173, 68] on input "text" at bounding box center [205, 63] width 98 height 12
type input "Selfridges"
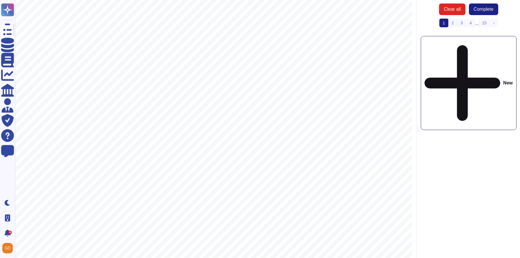
scroll to position [303, 0]
click at [451, 23] on link "2" at bounding box center [452, 23] width 9 height 9
drag, startPoint x: 62, startPoint y: 200, endPoint x: 149, endPoint y: 207, distance: 87.6
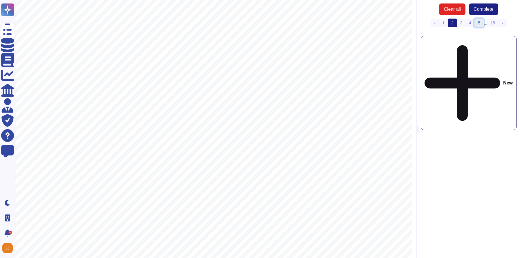
click at [479, 22] on link "5" at bounding box center [478, 23] width 9 height 9
click at [455, 42] on div "New" at bounding box center [468, 83] width 96 height 94
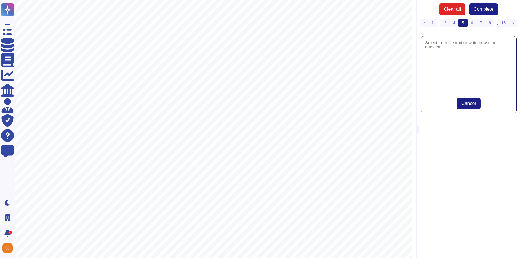
drag, startPoint x: 120, startPoint y: 135, endPoint x: 140, endPoint y: 136, distance: 20.1
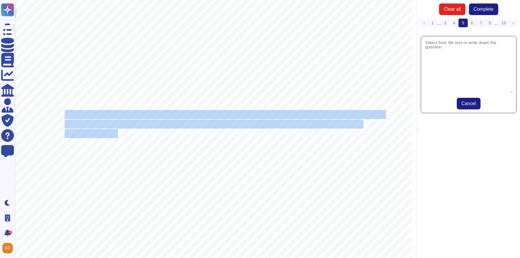
drag, startPoint x: 67, startPoint y: 114, endPoint x: 116, endPoint y: 131, distance: 51.9
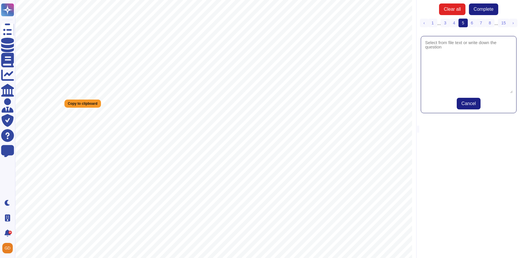
click at [444, 30] on div "‹ Previous 1 ... 3 4 5 (current) 6 7 8 ... 15 › Next" at bounding box center [468, 26] width 96 height 14
click at [440, 48] on textarea at bounding box center [468, 66] width 88 height 53
click at [451, 58] on textarea at bounding box center [468, 66] width 88 height 53
click at [78, 101] on div "Copy to clipboard" at bounding box center [82, 103] width 37 height 8
click at [447, 59] on textarea at bounding box center [468, 66] width 88 height 53
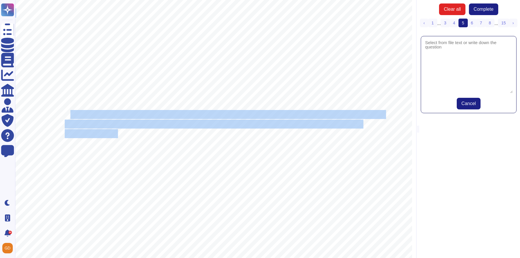
drag, startPoint x: 116, startPoint y: 133, endPoint x: 68, endPoint y: 115, distance: 51.0
copy div "Are you a member or signatory of any multi-stakeholder initiatives, organisatio…"
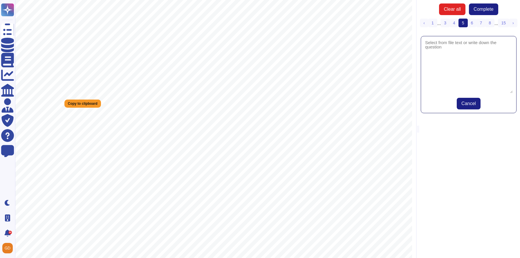
click at [457, 79] on textarea at bounding box center [468, 66] width 88 height 53
paste textarea "Are you a member or signatory of any multi-stakeholder initiatives, organisatio…"
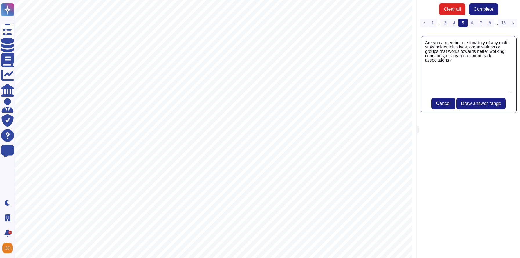
click at [425, 55] on textarea "Are you a member or signatory of any multi-stakeholder initiatives, organisatio…" at bounding box center [468, 66] width 88 height 53
type textarea "Are you a member or signatory of any multi-stakeholder initiatives, organisatio…"
click at [472, 103] on span "Draw answer range" at bounding box center [481, 103] width 40 height 5
click at [464, 108] on button "Draw answer range" at bounding box center [481, 104] width 50 height 12
click at [468, 101] on span "Draw answer range" at bounding box center [481, 103] width 40 height 5
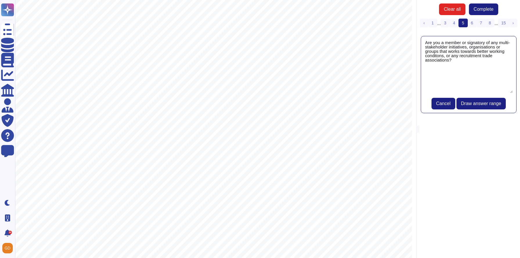
click at [473, 73] on textarea "Are you a member or signatory of any multi-stakeholder initiatives, organisatio…" at bounding box center [468, 66] width 88 height 53
click at [481, 103] on span "Draw answer range" at bounding box center [481, 103] width 40 height 5
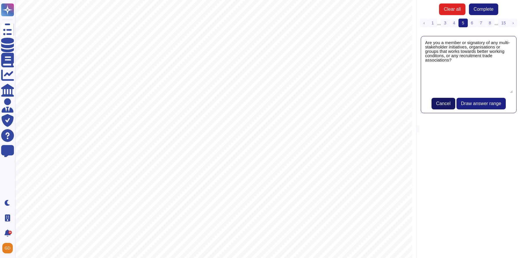
click at [446, 107] on button "Cancel" at bounding box center [443, 104] width 24 height 12
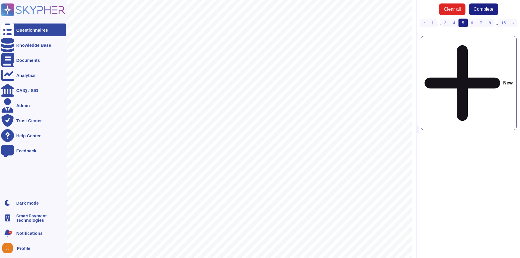
click at [14, 32] on div "Questionnaires" at bounding box center [33, 29] width 65 height 13
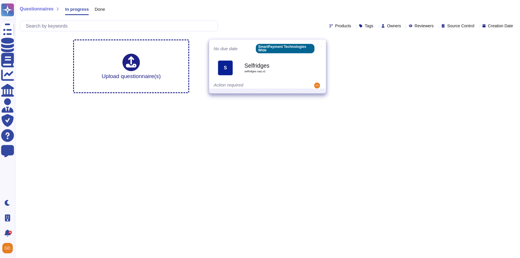
click at [321, 46] on icon at bounding box center [321, 46] width 1 height 0
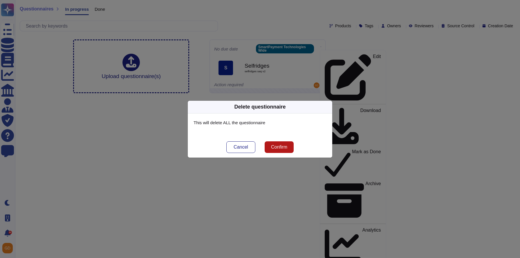
click at [280, 149] on span "Confirm" at bounding box center [279, 147] width 16 height 5
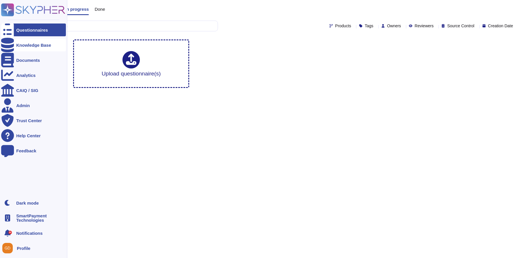
click at [14, 44] on div "Knowledge Base" at bounding box center [33, 45] width 65 height 13
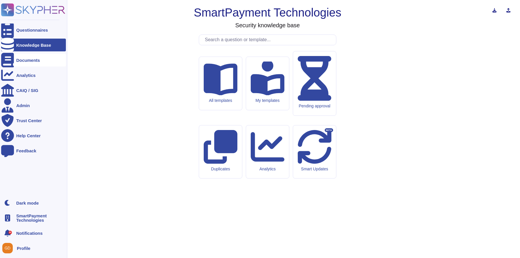
click at [13, 58] on div at bounding box center [7, 60] width 13 height 13
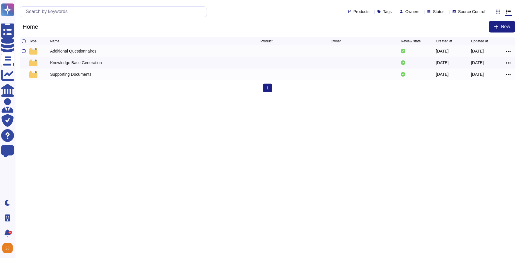
click at [72, 56] on div "Additional Questionnaires [DATE] [DATE]" at bounding box center [267, 51] width 495 height 12
click at [70, 48] on div "Additional Questionnaires [DATE] [DATE]" at bounding box center [267, 51] width 495 height 12
click at [69, 52] on div "Additional Questionnaires" at bounding box center [73, 51] width 46 height 6
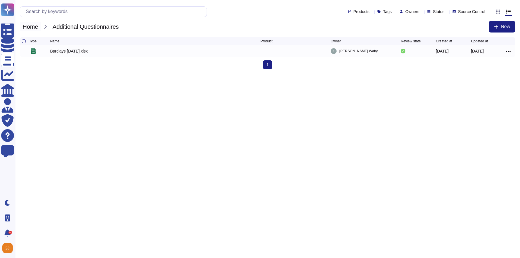
click at [34, 29] on span "Home" at bounding box center [30, 26] width 21 height 9
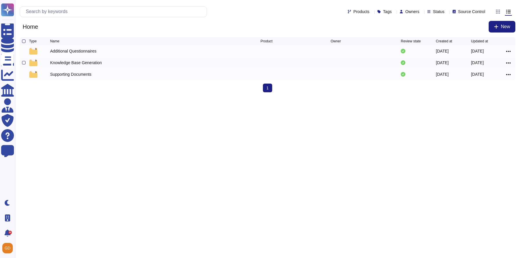
click at [46, 62] on div at bounding box center [39, 62] width 21 height 7
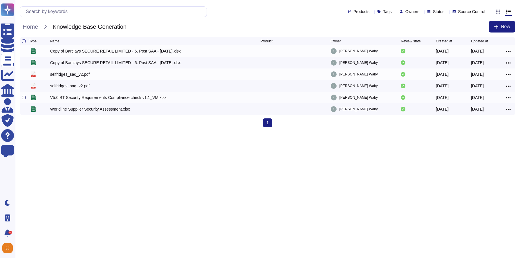
click at [24, 99] on div at bounding box center [23, 97] width 3 height 3
click at [0, 0] on input "checkbox" at bounding box center [0, 0] width 0 height 0
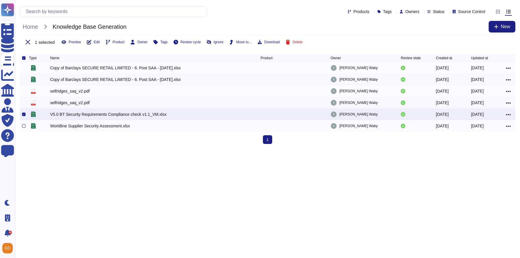
click at [23, 126] on div at bounding box center [23, 125] width 3 height 3
click at [0, 0] on input "checkbox" at bounding box center [0, 0] width 0 height 0
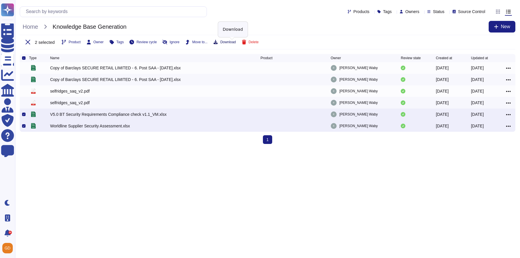
click at [226, 41] on button "Download" at bounding box center [224, 42] width 22 height 5
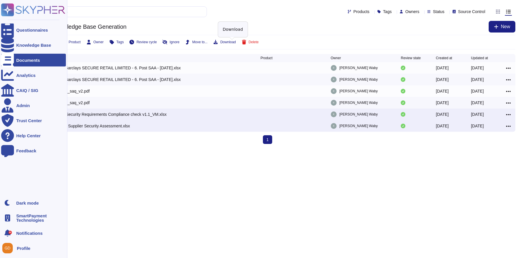
click at [7, 10] on rect at bounding box center [7, 9] width 13 height 13
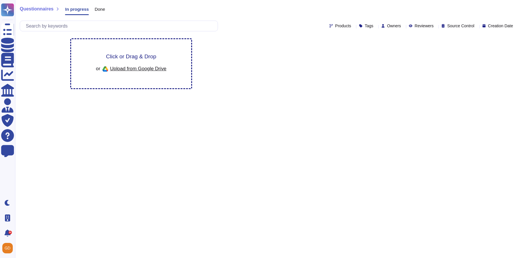
click at [146, 50] on div "Click or Drag & Drop or Upload from Google Drive" at bounding box center [131, 63] width 120 height 49
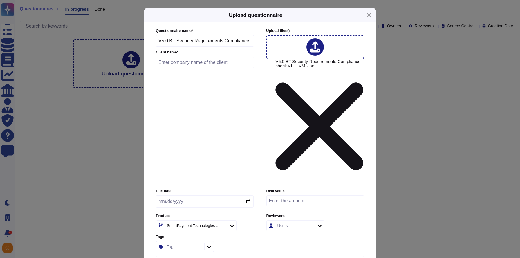
click at [177, 68] on input "text" at bounding box center [205, 63] width 98 height 12
type input "BT"
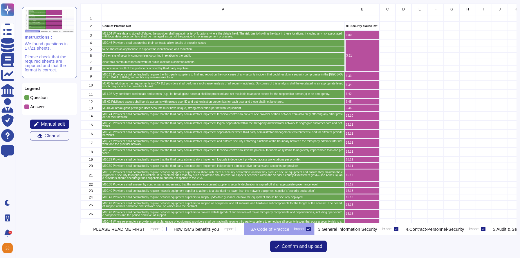
scroll to position [117, 0]
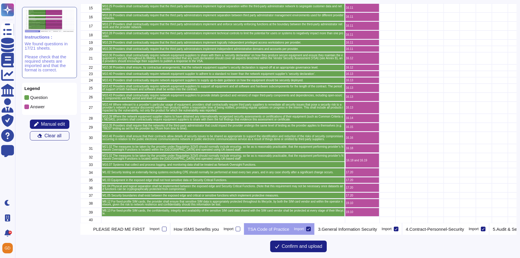
click at [310, 228] on div at bounding box center [308, 228] width 5 height 5
click at [0, 0] on input "Import" at bounding box center [0, 0] width 0 height 0
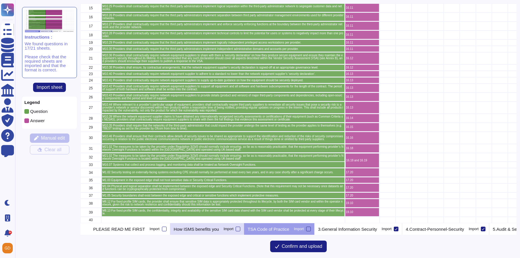
click at [216, 230] on p "How ISMS benefits you" at bounding box center [196, 229] width 45 height 4
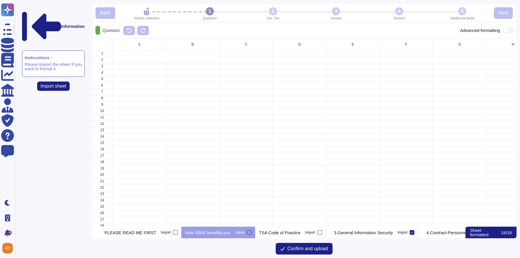
scroll to position [188, 424]
click at [151, 234] on p "PLEASE READ ME FIRST" at bounding box center [130, 232] width 52 height 4
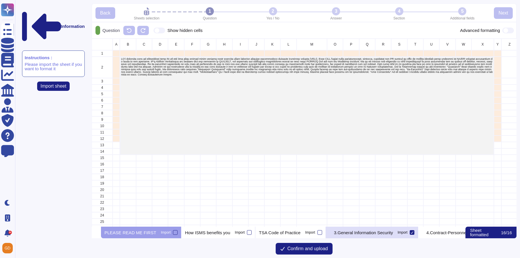
click at [369, 232] on p "3.General Information Security" at bounding box center [363, 232] width 59 height 4
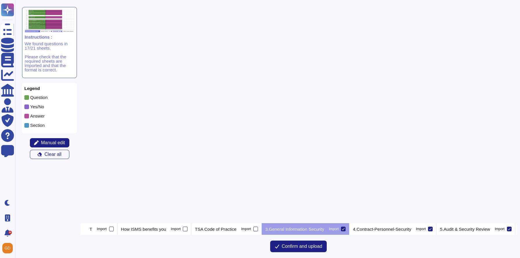
scroll to position [682, 0]
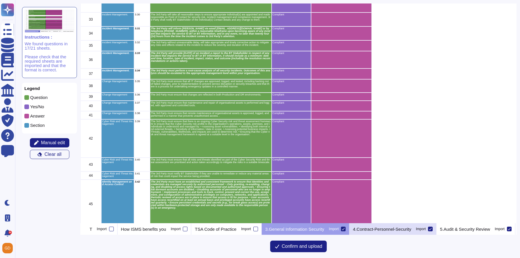
click at [404, 231] on div "4.Contract-Personnel-Security Import" at bounding box center [392, 229] width 87 height 12
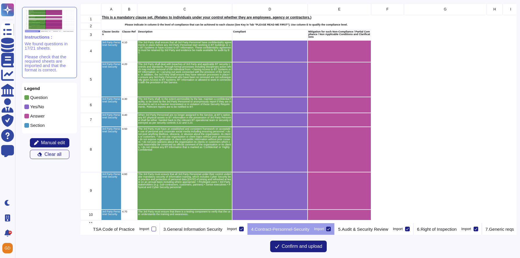
scroll to position [118, 0]
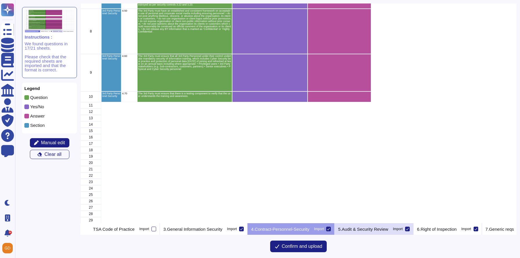
click at [382, 230] on p "5.Audit & Security Review" at bounding box center [363, 229] width 50 height 4
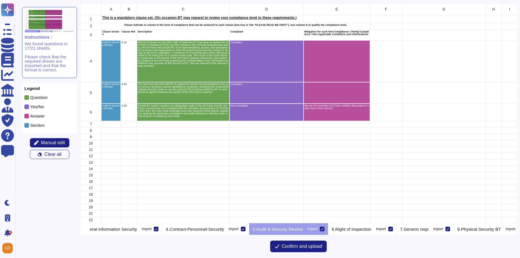
scroll to position [0, 240]
click at [371, 230] on p "6.Right of Inspection" at bounding box center [351, 229] width 40 height 4
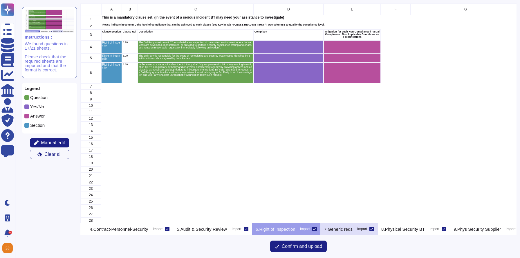
click at [352, 229] on p "7.Generic reqs" at bounding box center [338, 229] width 28 height 4
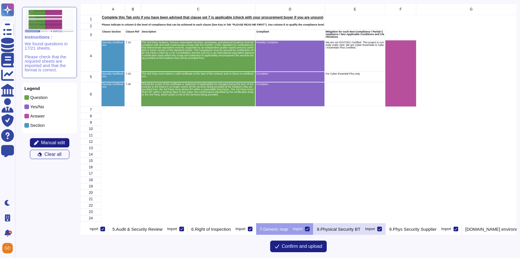
click at [360, 229] on p "8.Physical Security BT" at bounding box center [338, 229] width 43 height 4
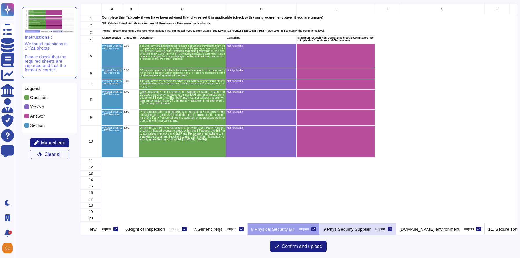
click at [370, 229] on p "9.Phys Security Supplier" at bounding box center [346, 229] width 47 height 4
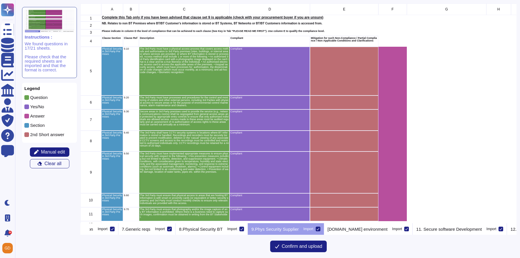
scroll to position [0, 522]
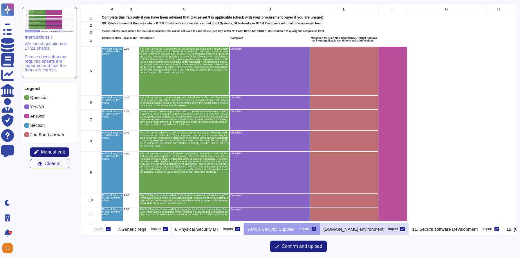
click at [381, 230] on p "[DOMAIN_NAME] environment" at bounding box center [353, 229] width 60 height 4
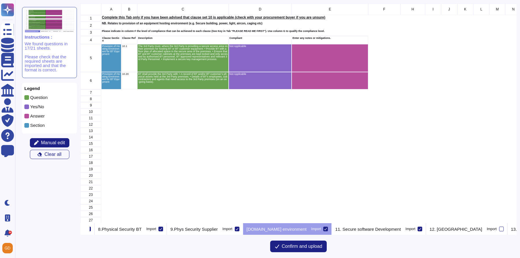
click at [381, 230] on p "11. Secure software Development" at bounding box center [368, 229] width 66 height 4
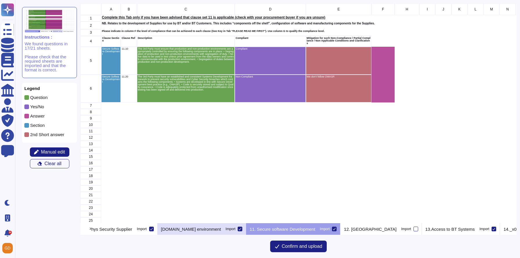
scroll to position [0, 684]
click at [381, 230] on p "12. [GEOGRAPHIC_DATA]" at bounding box center [369, 229] width 52 height 4
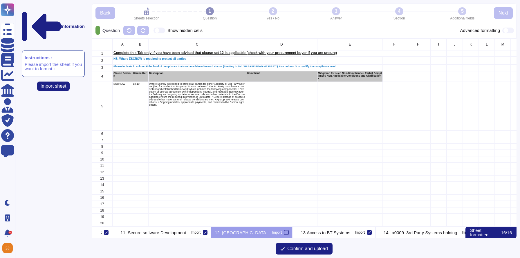
scroll to position [0, 870]
click at [359, 229] on div "13.Access to BT Systems Import" at bounding box center [329, 232] width 83 height 12
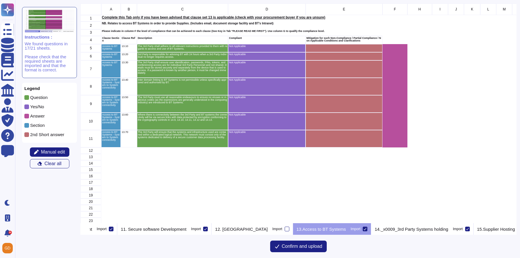
scroll to position [0, 815]
click at [393, 231] on p "14._x0009_3rd Party Systems holding" at bounding box center [408, 229] width 73 height 4
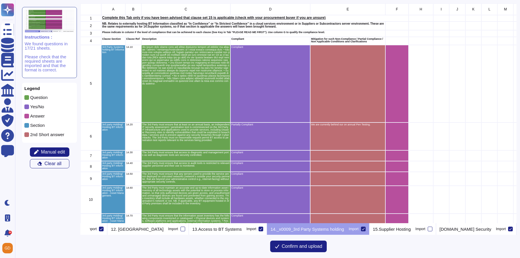
scroll to position [0, 919]
click at [377, 231] on div "15.Supplier Hosting Import" at bounding box center [400, 229] width 67 height 12
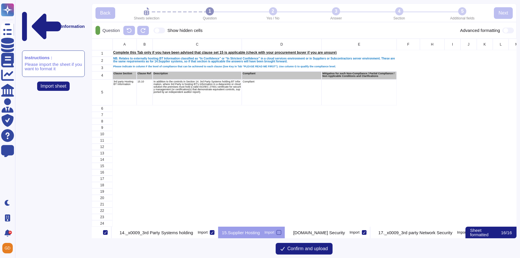
scroll to position [0, 1136]
click at [275, 233] on div at bounding box center [272, 232] width 5 height 5
click at [0, 0] on input "Import" at bounding box center [0, 0] width 0 height 0
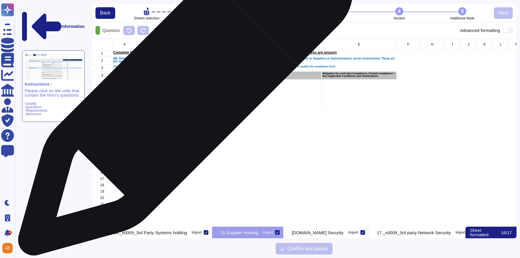
click at [183, 91] on p "In addition to the controls in Section 14. 3rd Party Systems holding BT Informa…" at bounding box center [196, 86] width 87 height 13
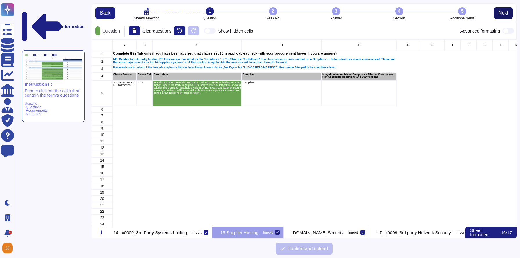
click at [499, 11] on span "Next" at bounding box center [503, 13] width 10 height 5
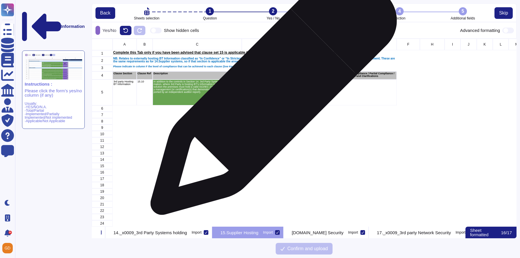
click at [271, 95] on div "Compliant" at bounding box center [281, 92] width 80 height 26
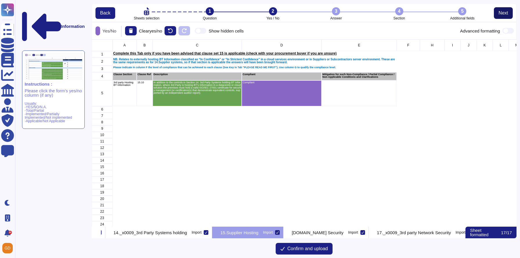
click at [503, 13] on span "Next" at bounding box center [503, 13] width 10 height 5
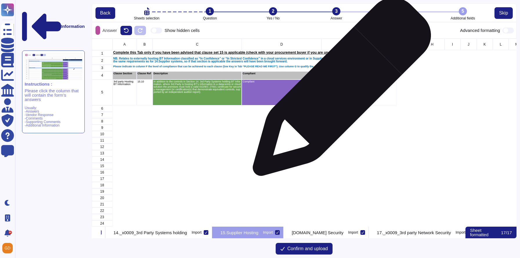
click at [339, 90] on div "grid" at bounding box center [358, 92] width 75 height 26
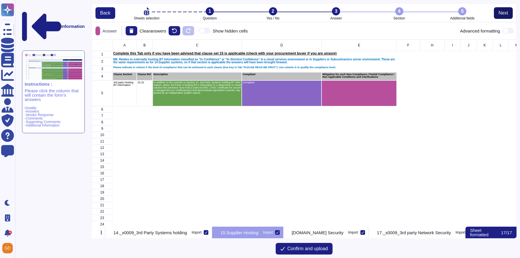
click at [507, 16] on button "Next" at bounding box center [502, 13] width 19 height 12
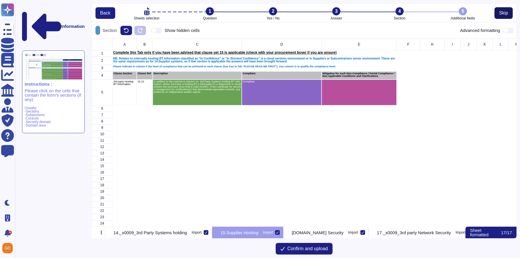
click at [507, 16] on button "Skip" at bounding box center [503, 13] width 18 height 12
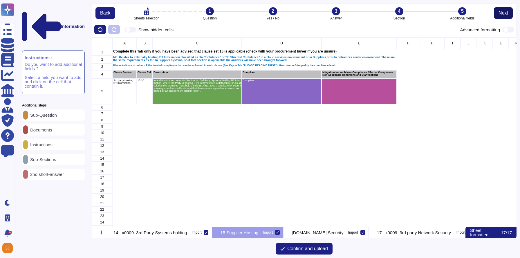
click at [507, 16] on button "Next" at bounding box center [502, 13] width 19 height 12
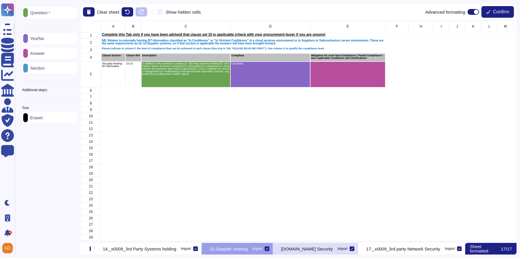
click at [333, 247] on p "[DOMAIN_NAME] Security" at bounding box center [307, 248] width 52 height 4
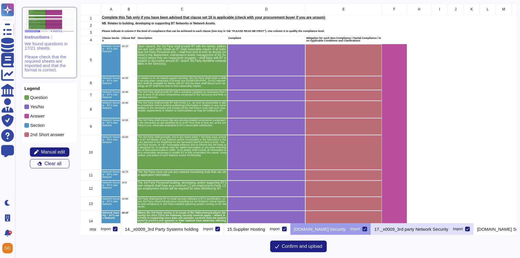
click at [394, 231] on p "17._x0009_3rd party Network Security" at bounding box center [411, 229] width 74 height 4
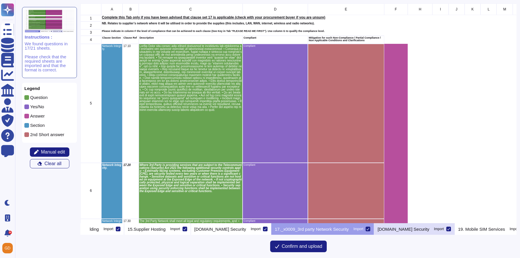
click at [391, 227] on p "[DOMAIN_NAME] Security" at bounding box center [403, 229] width 52 height 4
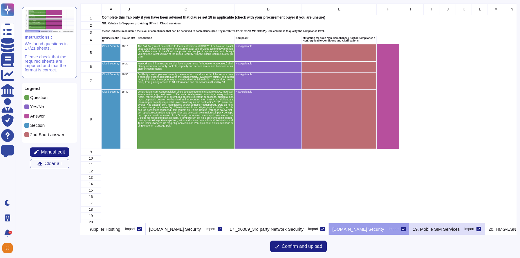
click at [422, 231] on div "19. Mobile SIM Services Import" at bounding box center [447, 229] width 76 height 12
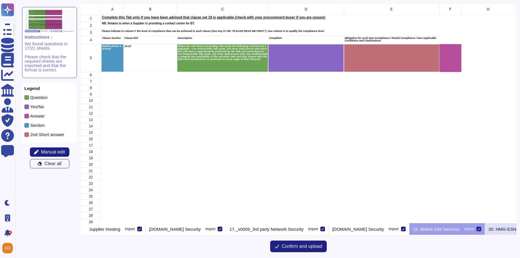
click at [488, 229] on p "20. HMG-ESN" at bounding box center [502, 229] width 28 height 4
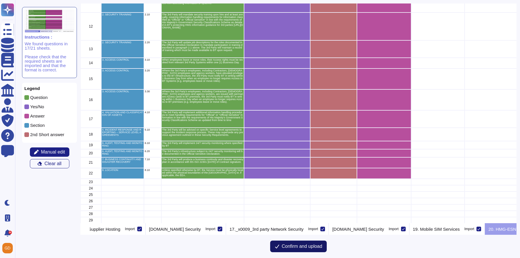
click at [295, 248] on span "Confirm and upload" at bounding box center [302, 246] width 41 height 5
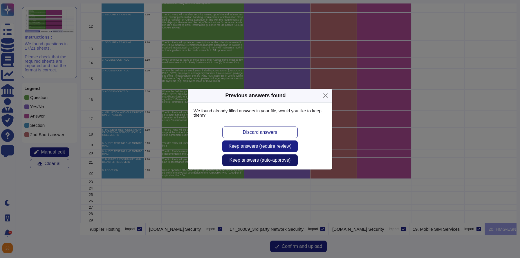
click at [266, 160] on span "Keep answers (auto-approve)" at bounding box center [259, 160] width 61 height 5
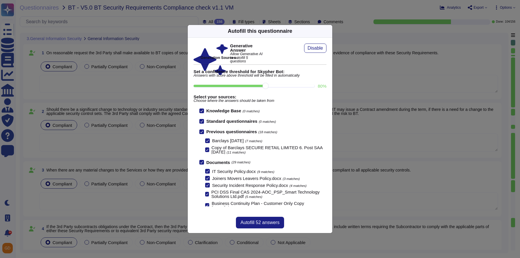
click at [328, 31] on icon at bounding box center [328, 31] width 0 height 0
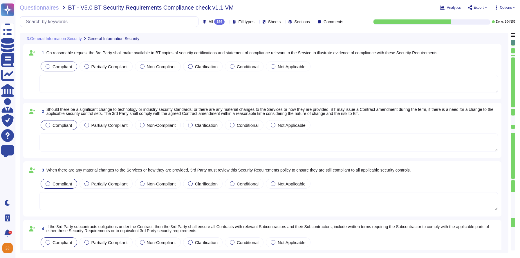
click at [214, 21] on div "156" at bounding box center [219, 22] width 10 height 6
click at [197, 53] on span "To do" at bounding box center [192, 50] width 11 height 5
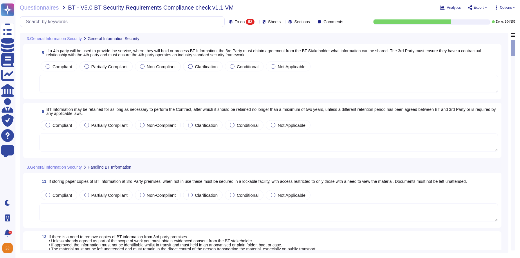
click at [143, 39] on icon at bounding box center [143, 39] width 0 height 0
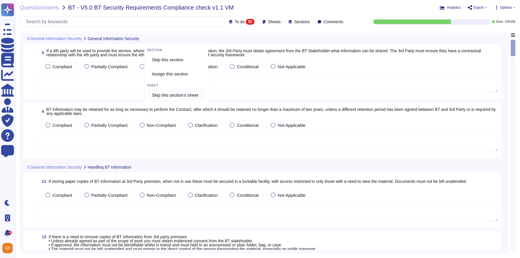
click at [155, 92] on div "Skip this section's sheet" at bounding box center [177, 94] width 55 height 5
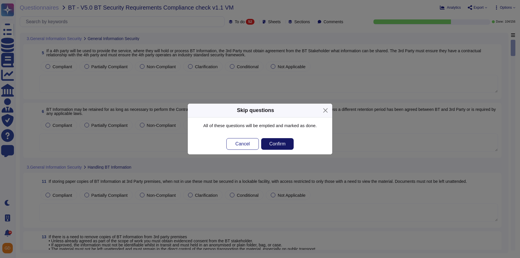
click at [277, 142] on span "Confirm" at bounding box center [277, 143] width 16 height 5
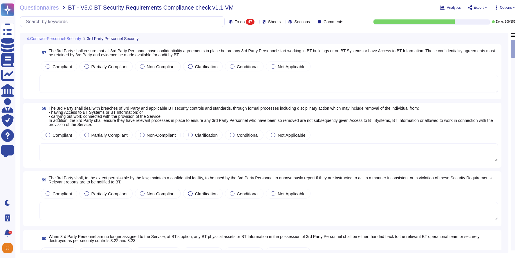
click at [142, 40] on div at bounding box center [142, 38] width 0 height 4
click at [160, 96] on span "Skip this section's sheet" at bounding box center [175, 94] width 46 height 5
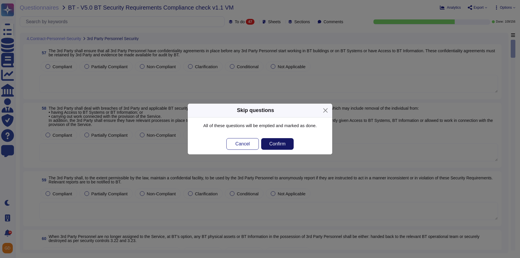
click at [276, 144] on span "Confirm" at bounding box center [277, 143] width 16 height 5
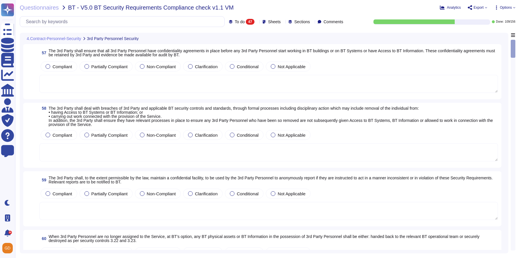
click at [142, 39] on icon at bounding box center [142, 39] width 0 height 0
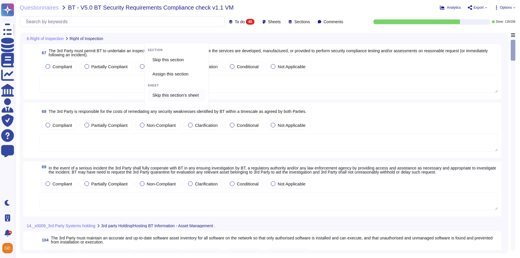
click at [175, 96] on span "Skip this section's sheet" at bounding box center [175, 94] width 46 height 5
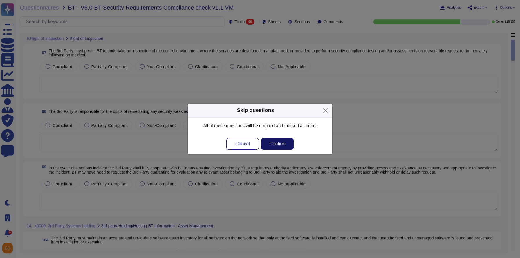
click at [282, 142] on span "Confirm" at bounding box center [277, 143] width 16 height 5
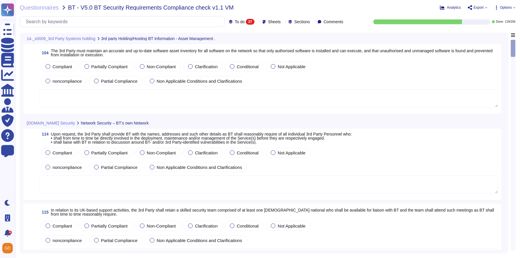
click at [219, 40] on div at bounding box center [219, 38] width 0 height 4
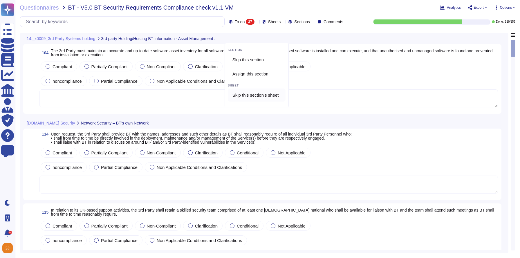
click at [255, 99] on div "Skip this section's sheet" at bounding box center [257, 94] width 58 height 13
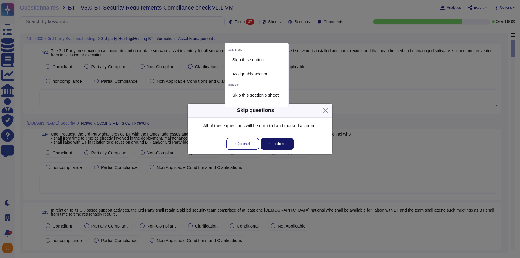
click at [277, 142] on span "Confirm" at bounding box center [277, 143] width 16 height 5
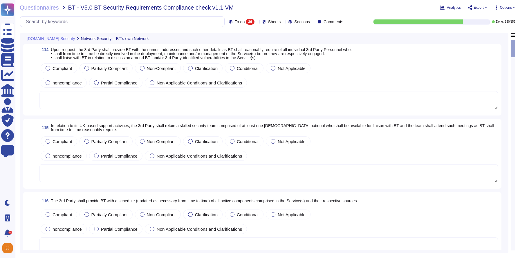
click at [152, 39] on icon at bounding box center [152, 39] width 0 height 0
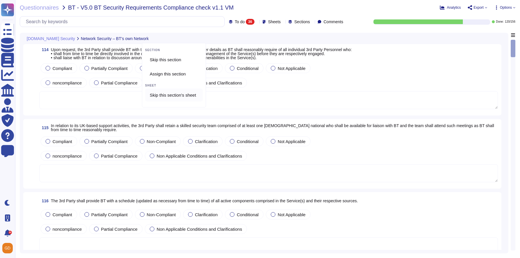
click at [192, 96] on span "Skip this section's sheet" at bounding box center [173, 94] width 46 height 5
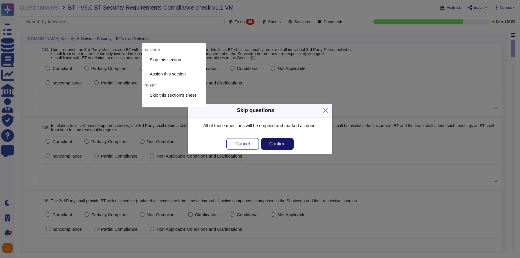
click at [285, 144] on span "Confirm" at bounding box center [277, 143] width 16 height 5
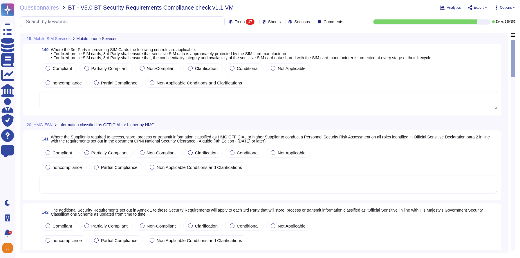
click at [121, 39] on icon at bounding box center [121, 39] width 0 height 0
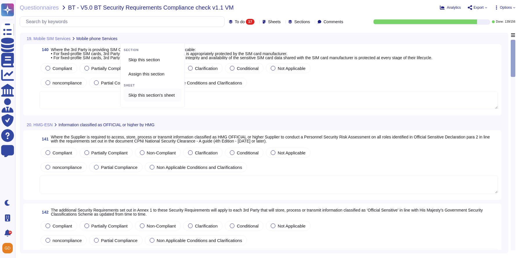
click at [161, 95] on span "Skip this section's sheet" at bounding box center [151, 94] width 46 height 5
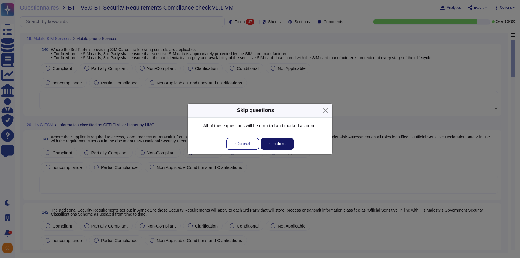
click at [280, 140] on button "Confirm" at bounding box center [277, 144] width 32 height 12
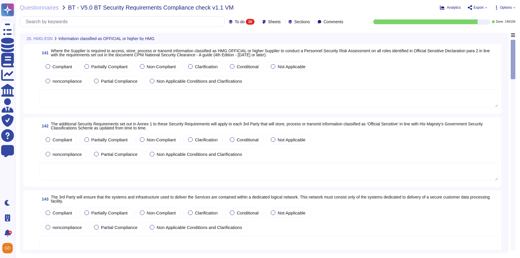
click at [161, 85] on icon at bounding box center [223, 122] width 130 height 74
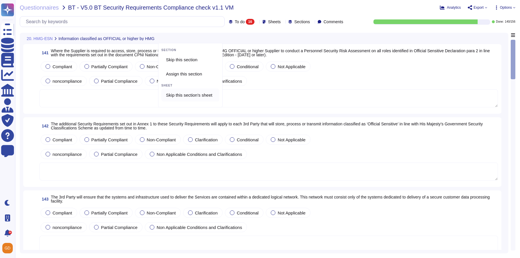
click at [193, 95] on span "Skip this section's sheet" at bounding box center [189, 94] width 46 height 5
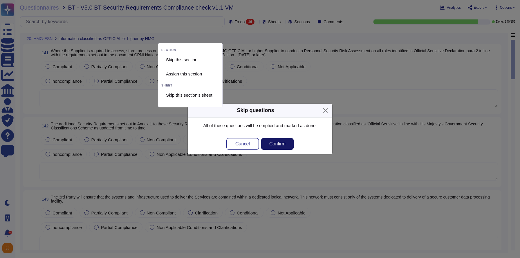
click at [281, 148] on button "Confirm" at bounding box center [277, 144] width 32 height 12
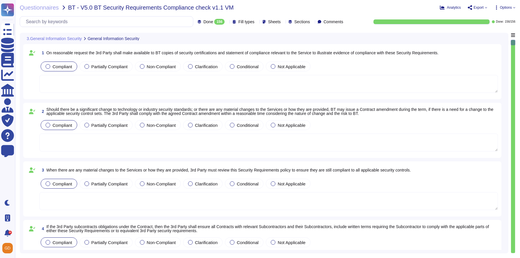
click at [143, 39] on icon at bounding box center [143, 39] width 0 height 0
click at [179, 94] on span "Skip this section's sheet" at bounding box center [175, 94] width 46 height 5
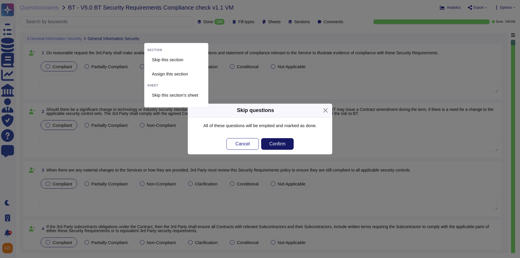
click at [278, 142] on span "Confirm" at bounding box center [277, 143] width 16 height 5
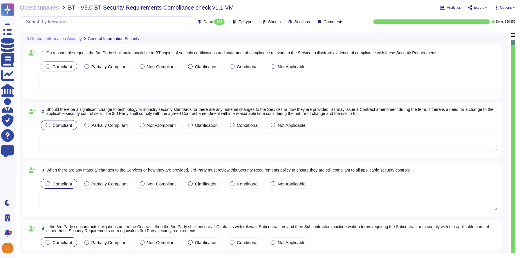
click at [143, 39] on icon at bounding box center [143, 39] width 0 height 0
click at [181, 100] on div "Skip this section's sheet" at bounding box center [176, 94] width 58 height 13
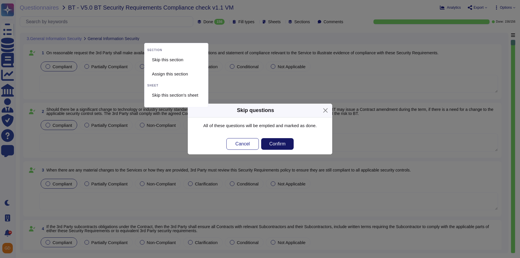
click at [280, 146] on span "Confirm" at bounding box center [277, 143] width 16 height 5
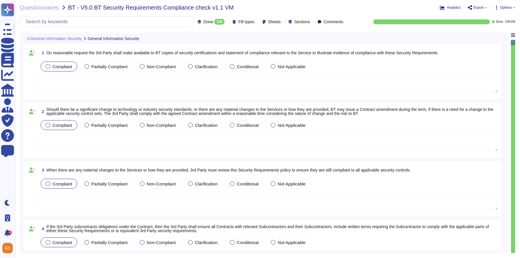
click at [139, 40] on span "General Information Security" at bounding box center [114, 39] width 52 height 4
click at [143, 40] on div at bounding box center [141, 38] width 2 height 4
click at [165, 93] on span "Skip this section's sheet" at bounding box center [175, 94] width 46 height 5
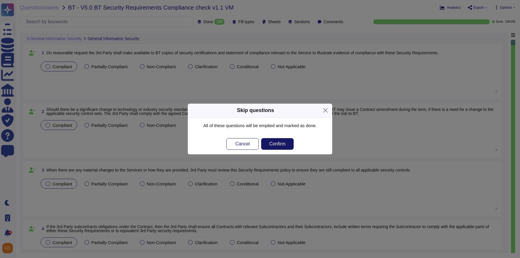
click at [274, 149] on button "Confirm" at bounding box center [277, 144] width 32 height 12
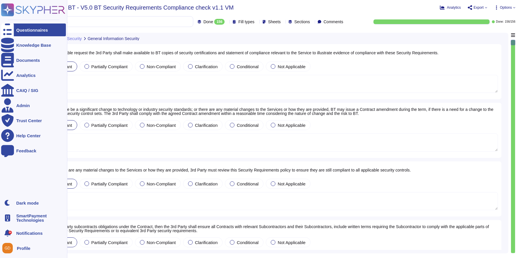
click at [6, 29] on icon at bounding box center [7, 29] width 13 height 17
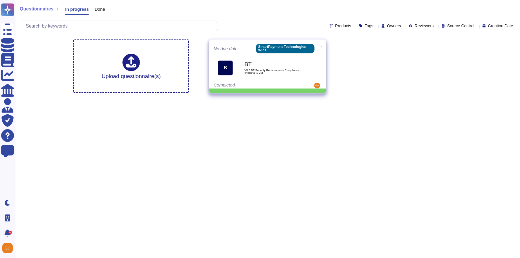
click at [321, 46] on icon at bounding box center [321, 46] width 1 height 0
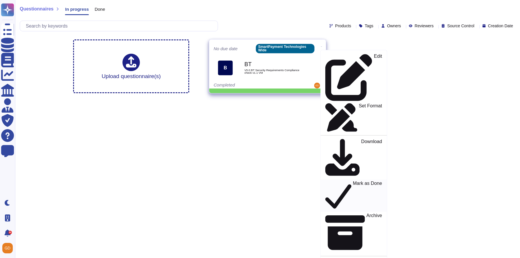
click at [353, 181] on p "Mark as Done" at bounding box center [367, 196] width 29 height 30
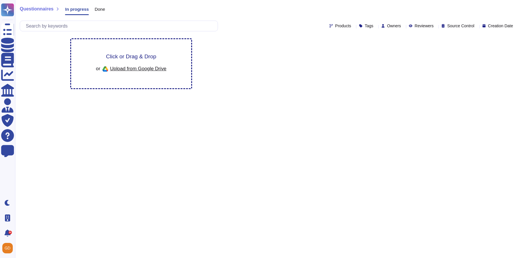
click at [156, 50] on div "Click or Drag & Drop or Upload from Google Drive" at bounding box center [131, 63] width 120 height 49
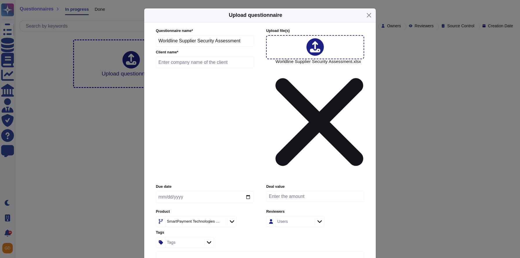
click at [178, 68] on input "text" at bounding box center [205, 63] width 98 height 12
click at [166, 68] on input "Wroldline" at bounding box center [205, 63] width 98 height 12
type input "Worldline"
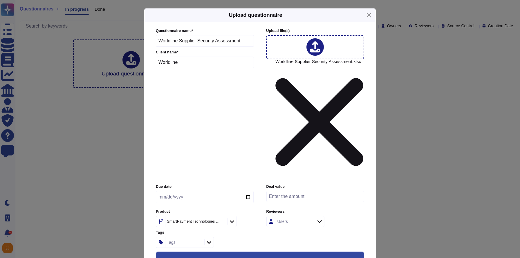
scroll to position [37, 0]
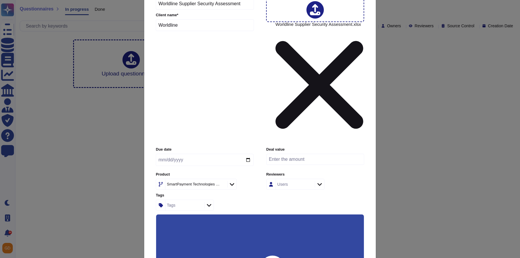
click at [0, 0] on input "Use anonymization filter on the suggestions" at bounding box center [0, 0] width 0 height 0
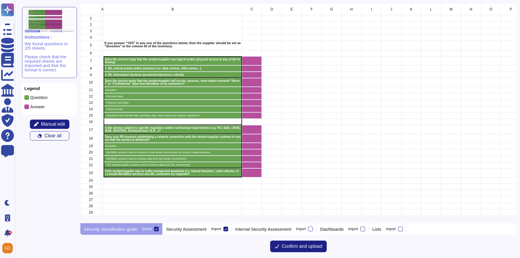
scroll to position [219, 435]
click at [196, 235] on div "A B C D E F G H I J K L M N O P Q R S T U V 1 2 3 4 5 If you answer "YES" to an…" at bounding box center [298, 128] width 436 height 251
click at [196, 232] on div "Security Assessment Import" at bounding box center [196, 229] width 69 height 12
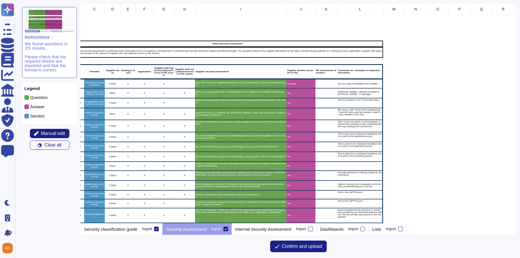
scroll to position [0, 36]
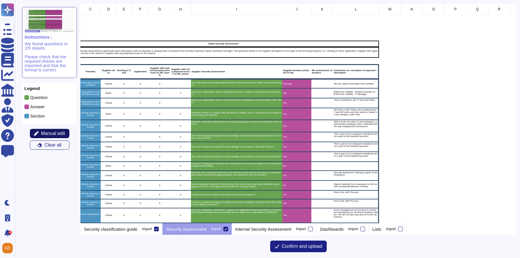
click at [62, 132] on span "Manual edit" at bounding box center [53, 133] width 24 height 5
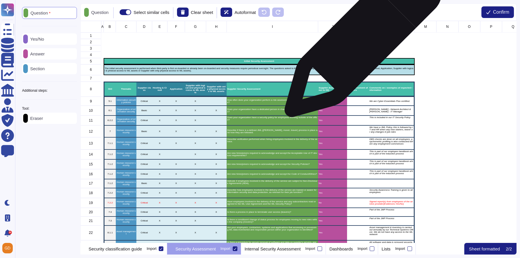
scroll to position [222, 435]
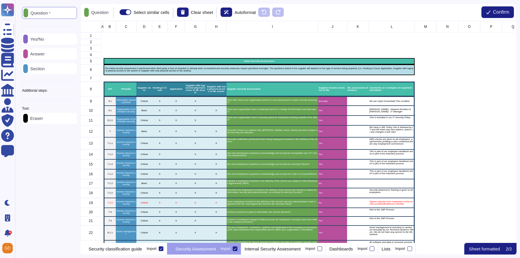
click at [43, 40] on p "Yes/No" at bounding box center [36, 39] width 16 height 4
click at [61, 113] on div "Tool: Eraser" at bounding box center [49, 115] width 55 height 17
click at [60, 119] on div "Eraser" at bounding box center [49, 117] width 55 height 11
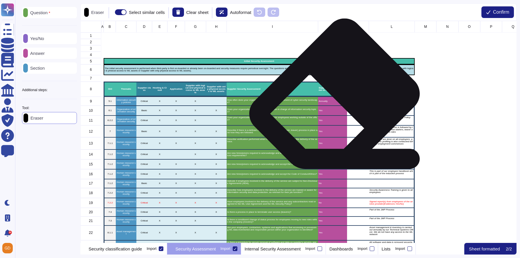
click at [337, 101] on p "Annually" at bounding box center [332, 101] width 28 height 2
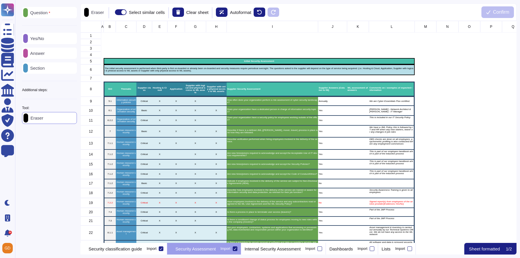
click at [42, 41] on div "Yes/No" at bounding box center [49, 38] width 55 height 11
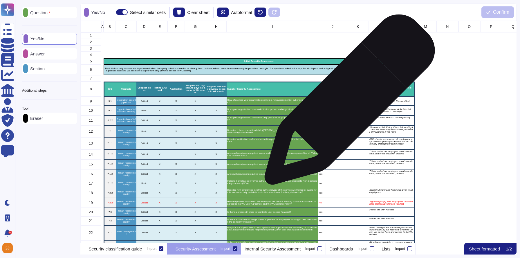
click at [347, 102] on div "grid" at bounding box center [358, 101] width 22 height 9
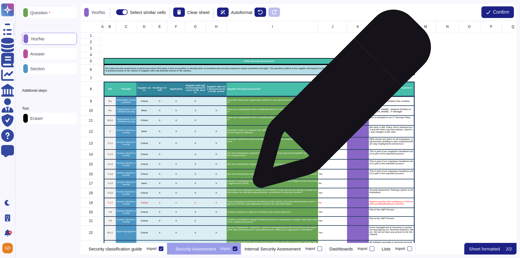
click at [339, 101] on p "Annually" at bounding box center [332, 101] width 28 height 2
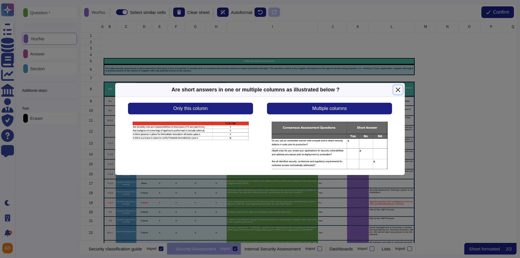
click at [397, 90] on button "Close" at bounding box center [397, 89] width 9 height 9
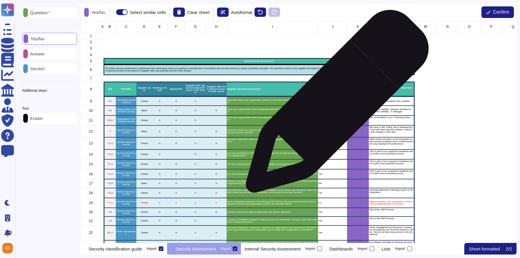
click at [335, 104] on div "Annually" at bounding box center [332, 101] width 29 height 9
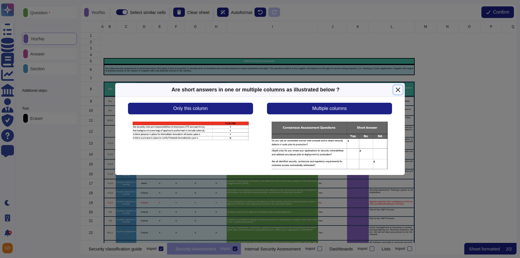
click at [397, 89] on button "Close" at bounding box center [397, 89] width 9 height 9
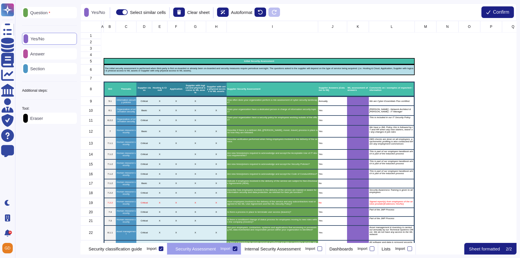
click at [48, 110] on div "Tool:" at bounding box center [49, 108] width 55 height 3
click at [43, 120] on p "Eraser" at bounding box center [35, 118] width 15 height 4
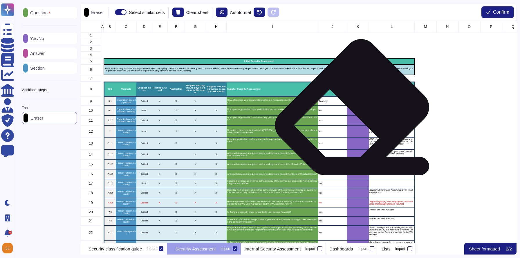
click at [353, 114] on div "grid" at bounding box center [358, 111] width 22 height 10
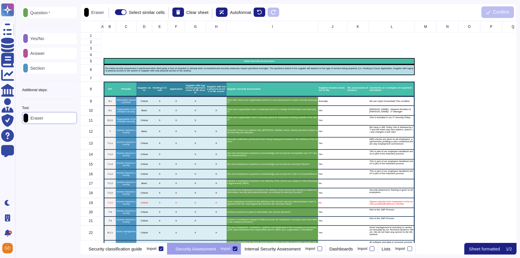
click at [46, 43] on div "Yes/No" at bounding box center [49, 38] width 55 height 11
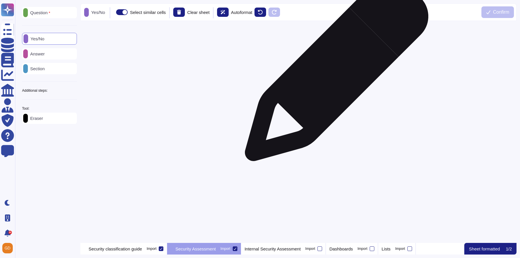
scroll to position [0, 0]
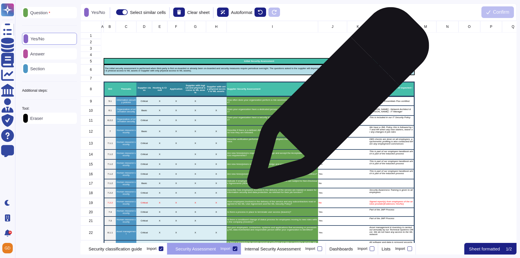
click at [335, 101] on p "Annually" at bounding box center [332, 101] width 28 height 2
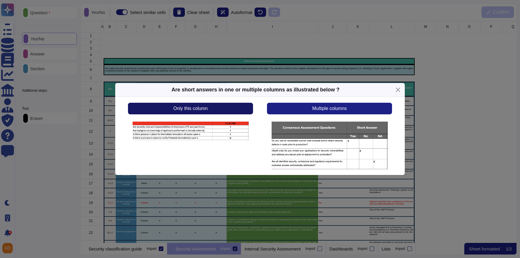
click at [212, 107] on button "Only this column" at bounding box center [190, 109] width 125 height 12
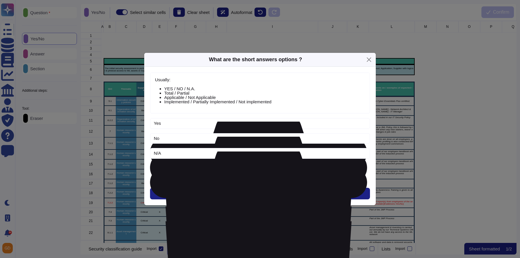
click at [251, 169] on span "Add Option" at bounding box center [259, 168] width 23 height 5
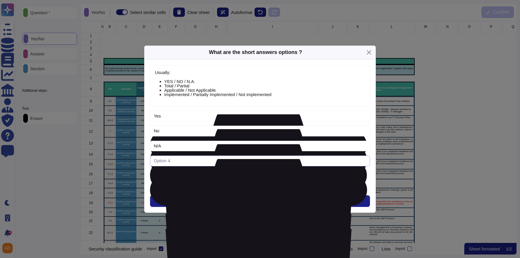
click at [196, 158] on input "text" at bounding box center [260, 160] width 220 height 11
type input "Annually"
click at [258, 205] on button "Next" at bounding box center [260, 201] width 220 height 12
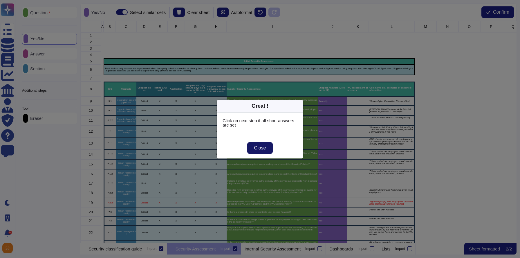
click at [263, 150] on span "Close" at bounding box center [260, 148] width 12 height 5
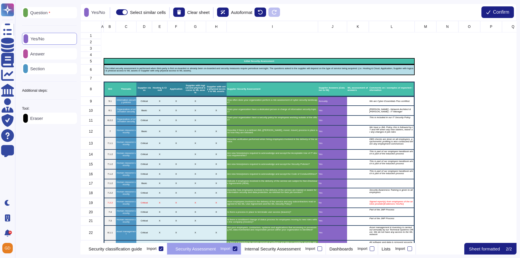
click at [50, 57] on div "Answer" at bounding box center [49, 53] width 55 height 11
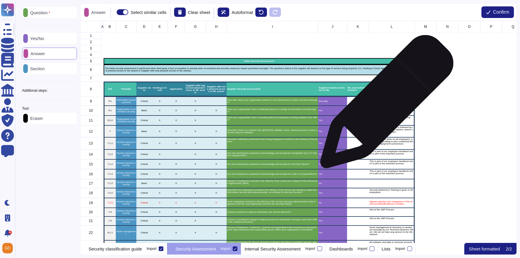
click at [384, 104] on div "We are Cyber Essentiials Plus certified." at bounding box center [391, 101] width 46 height 9
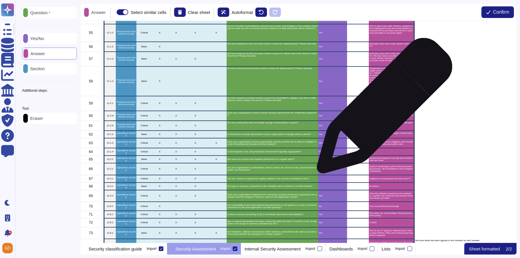
scroll to position [809, 0]
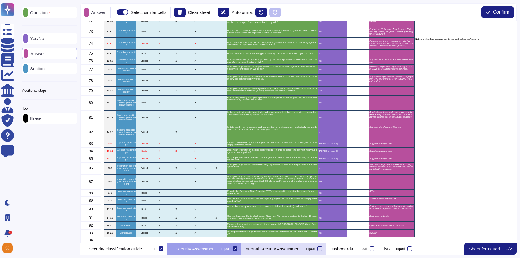
click at [299, 251] on p "Internal Security Assessment" at bounding box center [272, 248] width 56 height 4
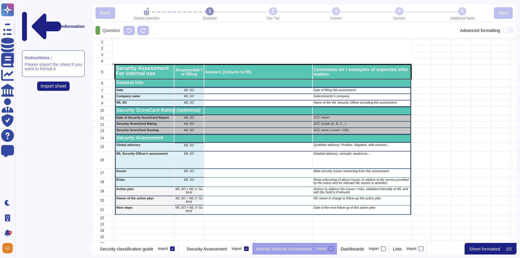
scroll to position [16, 0]
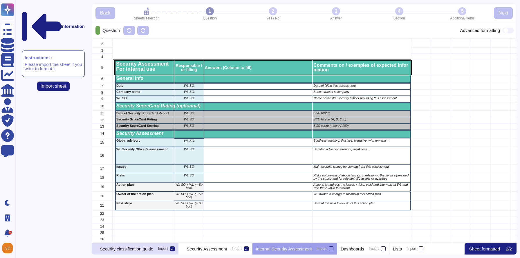
click at [142, 250] on p "Security classification guide" at bounding box center [126, 248] width 53 height 4
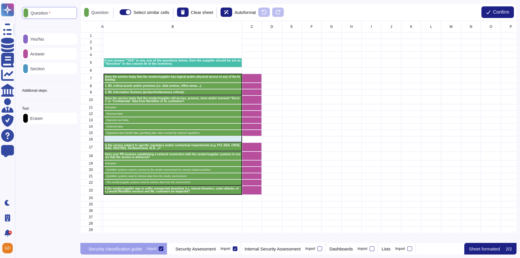
scroll to position [222, 435]
click at [162, 248] on icon at bounding box center [160, 248] width 3 height 3
click at [0, 0] on input "Import" at bounding box center [0, 0] width 0 height 0
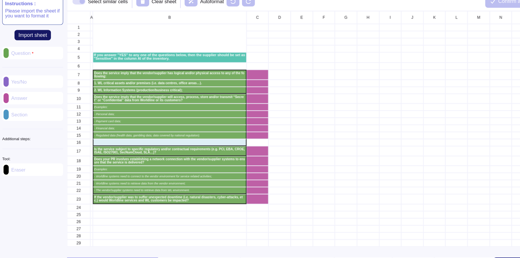
click at [48, 38] on button "Import sheet" at bounding box center [49, 42] width 33 height 9
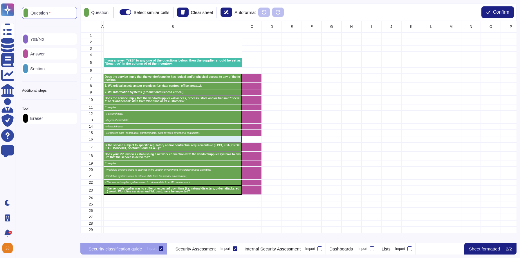
click at [162, 248] on icon at bounding box center [160, 248] width 3 height 3
click at [0, 0] on input "Import" at bounding box center [0, 0] width 0 height 0
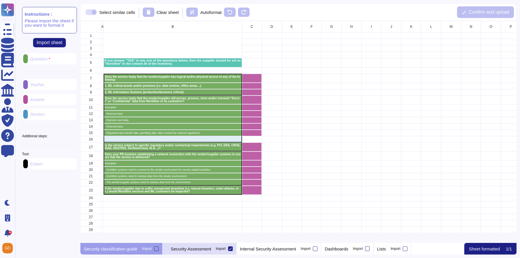
click at [196, 246] on p "Security Assessment" at bounding box center [190, 248] width 40 height 4
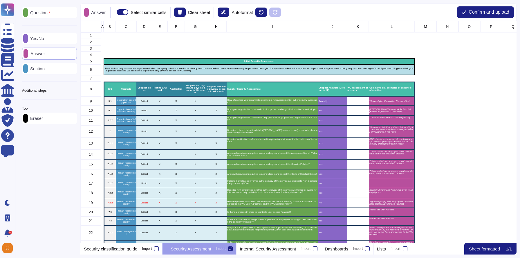
click at [481, 6] on div "Answer Select similar cells Clear sheet Autoformat Confirm and upload" at bounding box center [298, 11] width 436 height 17
click at [479, 12] on span "Confirm and upload" at bounding box center [488, 12] width 41 height 5
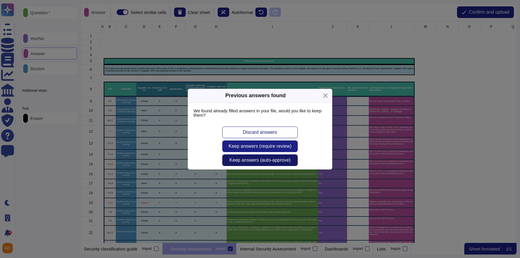
click at [286, 164] on button "Keep answers (auto-approve)" at bounding box center [259, 160] width 75 height 12
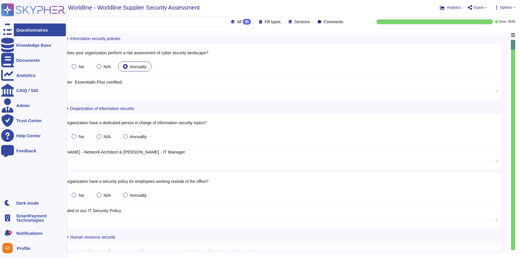
type textarea "We are Cyber Essentiials Plus certified."
type textarea "[PERSON_NAME] - Network Architect & [PERSON_NAME] - IT Manager"
type textarea "This is included in our IT Security Policy"
type textarea "We have a JML Policy, this is followed by IT and HR when any new starters, leav…"
type textarea "DBS checks are done on all employees. psychometric profiling is also conducted …"
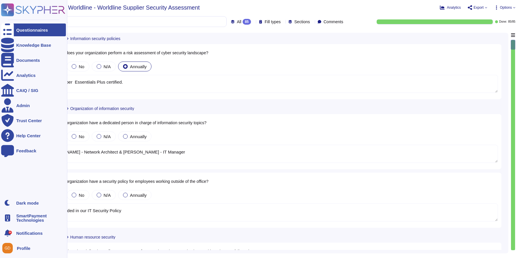
type textarea "This is part of our employee handbook which is part of the induction process"
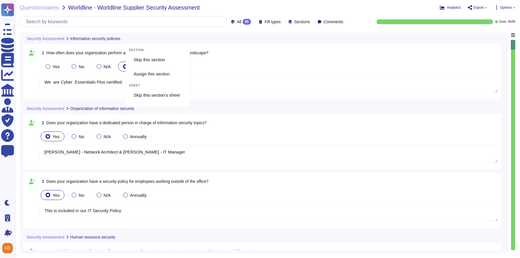
type textarea "We are Cyber Essentiials Plus certified."
type textarea "[PERSON_NAME] - Network Architect & [PERSON_NAME] - IT Manager"
type textarea "This is included in our IT Security Policy"
type textarea "We have a JML Policy, this is followed by IT and HR when any new starters, leav…"
type textarea "DBS checks are done on all employees. psychometric profiling is also conducted …"
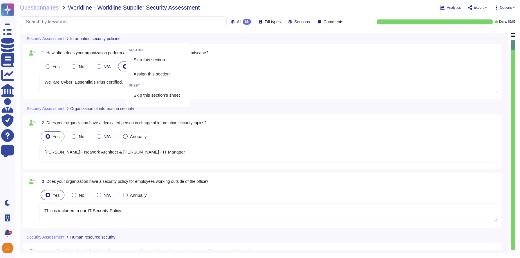
type textarea "This is part of our employee handbook which is part of the induction process"
click at [151, 96] on span "Skip this section's sheet" at bounding box center [156, 94] width 46 height 5
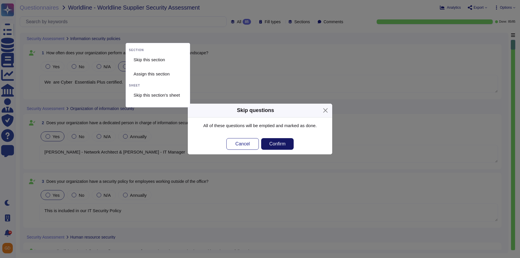
click at [273, 144] on span "Confirm" at bounding box center [277, 143] width 16 height 5
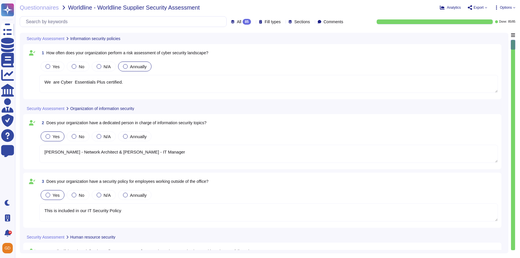
click at [242, 22] on div "85" at bounding box center [246, 22] width 8 height 6
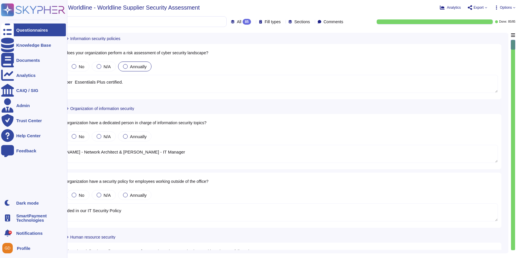
click at [17, 36] on ul "Questionnaires Knowledge Base Documents Analytics CAIQ / SIG Admin Trust Center…" at bounding box center [33, 107] width 65 height 169
click at [20, 32] on div "Questionnaires" at bounding box center [32, 30] width 32 height 4
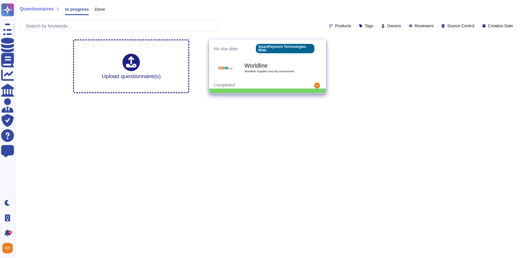
click at [321, 46] on icon at bounding box center [321, 46] width 1 height 1
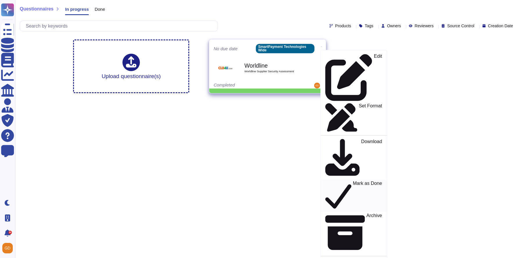
click at [353, 181] on p "Mark as Done" at bounding box center [367, 196] width 29 height 30
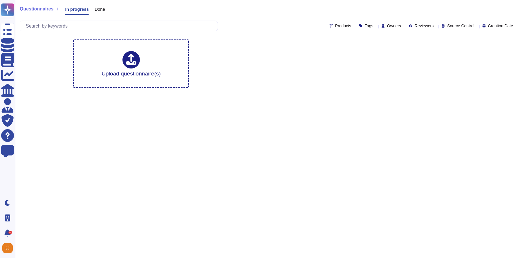
click at [102, 12] on div "Done" at bounding box center [97, 11] width 16 height 12
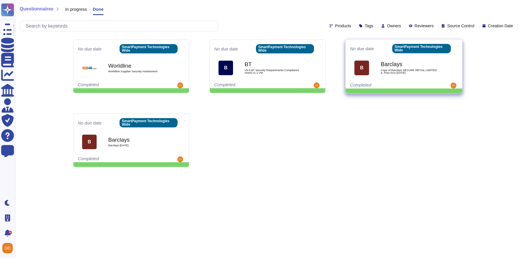
click at [411, 74] on span "Copy of Barclays SECURE RETAIL LIMITED 6. Post SAA [DATE]" at bounding box center [409, 72] width 59 height 6
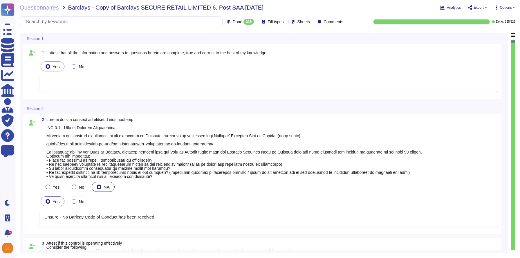
type textarea "Unsure - No Barlcay Code of Conduct has been received."
type textarea "[PERSON_NAME] - Paralegal"
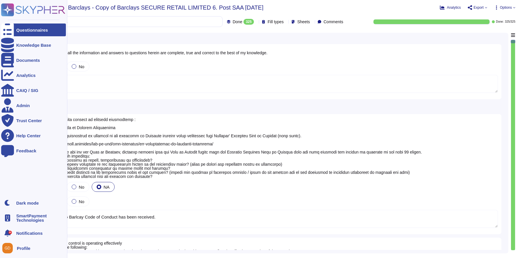
click at [12, 26] on div at bounding box center [7, 29] width 13 height 13
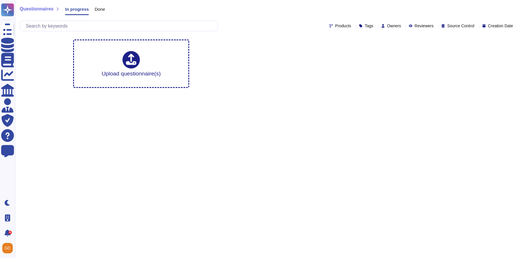
click at [99, 8] on span "Done" at bounding box center [100, 9] width 10 height 4
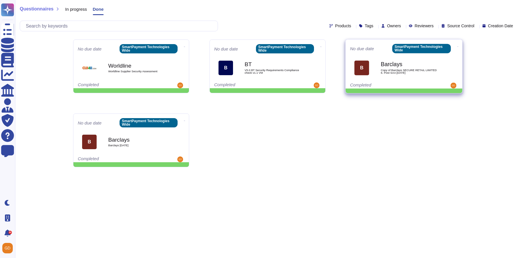
click at [457, 46] on icon at bounding box center [457, 46] width 1 height 1
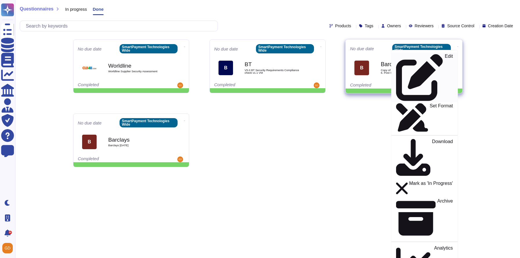
click at [444, 57] on div "Edit" at bounding box center [424, 77] width 57 height 47
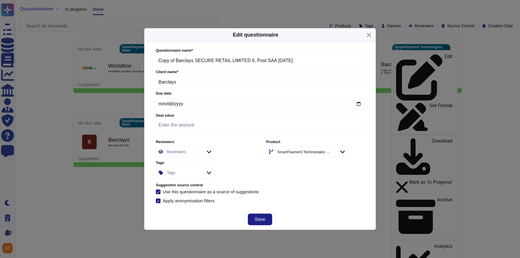
click at [184, 201] on div "Apply anonymisation filters" at bounding box center [189, 200] width 53 height 4
click at [0, 0] on input "Apply anonymisation filters" at bounding box center [0, 0] width 0 height 0
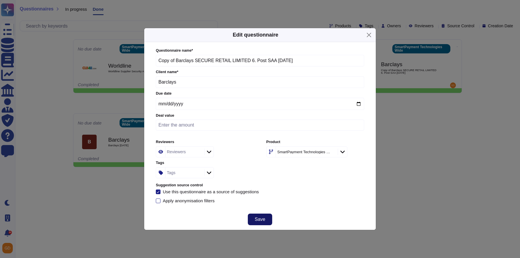
click at [259, 218] on span "Save" at bounding box center [260, 219] width 10 height 5
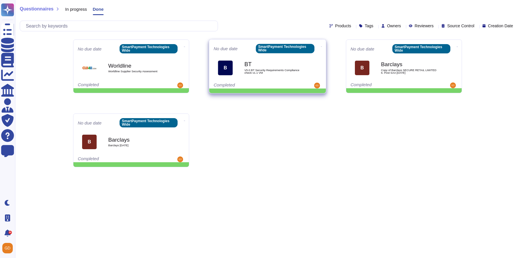
click at [321, 46] on icon at bounding box center [321, 46] width 1 height 1
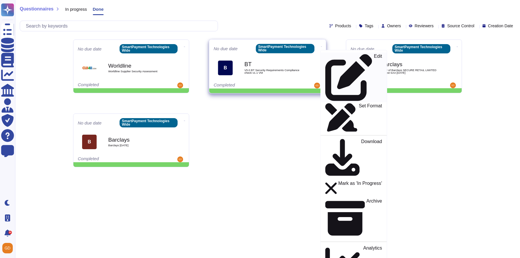
click at [325, 54] on icon at bounding box center [348, 77] width 47 height 47
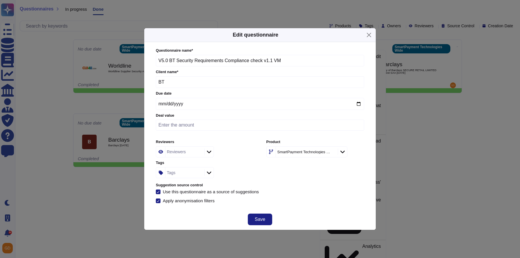
click at [187, 199] on div "Apply anonymisation filters" at bounding box center [189, 200] width 53 height 4
click at [0, 0] on input "Apply anonymisation filters" at bounding box center [0, 0] width 0 height 0
click at [263, 214] on button "Save" at bounding box center [260, 219] width 24 height 12
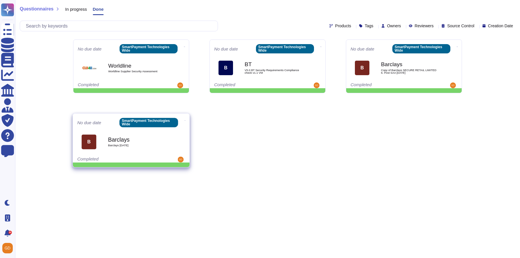
click at [184, 120] on icon at bounding box center [184, 120] width 1 height 1
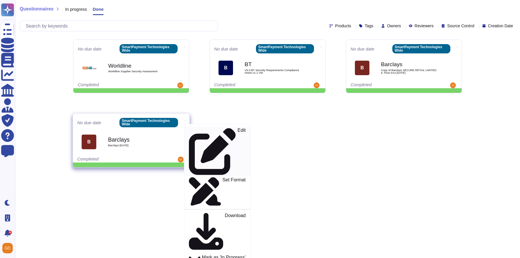
click at [199, 130] on div "Edit" at bounding box center [217, 151] width 57 height 47
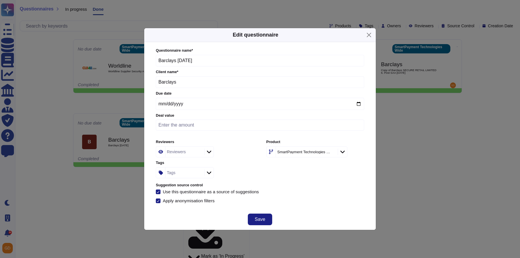
click at [175, 198] on div "Apply anonymisation filters" at bounding box center [189, 200] width 53 height 4
click at [0, 0] on input "Apply anonymisation filters" at bounding box center [0, 0] width 0 height 0
click at [259, 221] on span "Save" at bounding box center [260, 219] width 10 height 5
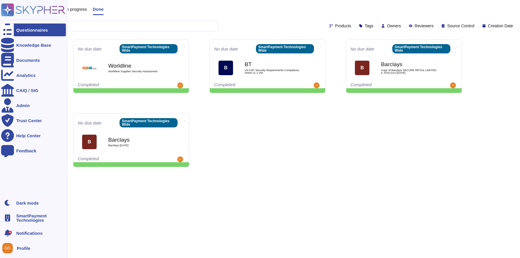
click at [4, 7] on rect at bounding box center [7, 9] width 13 height 13
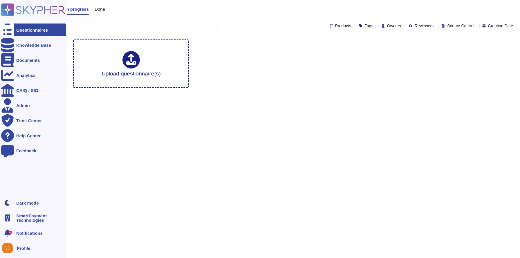
click at [13, 6] on rect at bounding box center [7, 9] width 13 height 13
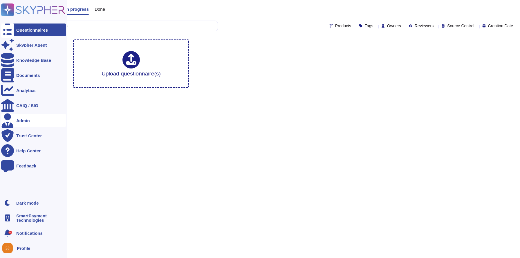
click at [35, 120] on div "Admin" at bounding box center [33, 120] width 65 height 13
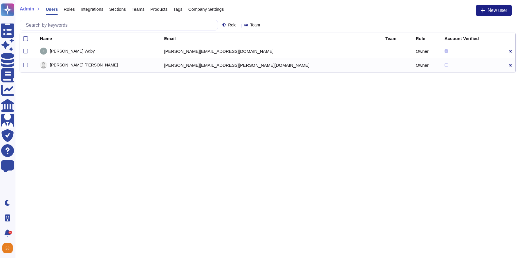
click at [508, 65] on icon at bounding box center [509, 65] width 3 height 3
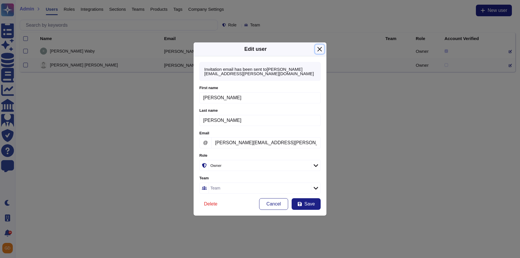
click at [318, 46] on button "Close" at bounding box center [319, 49] width 9 height 9
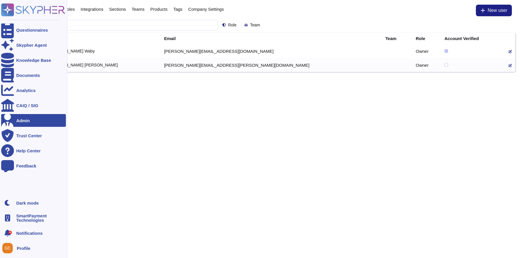
click at [7, 10] on rect at bounding box center [7, 9] width 13 height 13
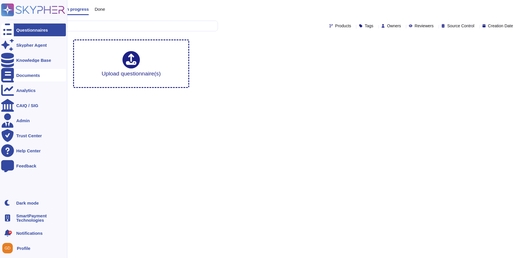
click at [34, 78] on div "Documents" at bounding box center [33, 75] width 65 height 13
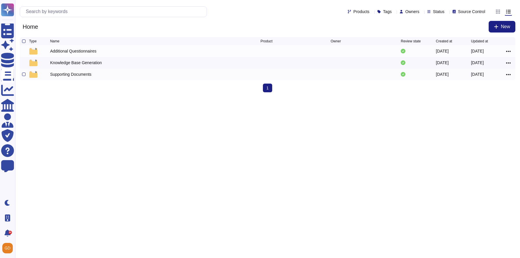
click at [74, 77] on div "Supporting Documents" at bounding box center [70, 74] width 41 height 6
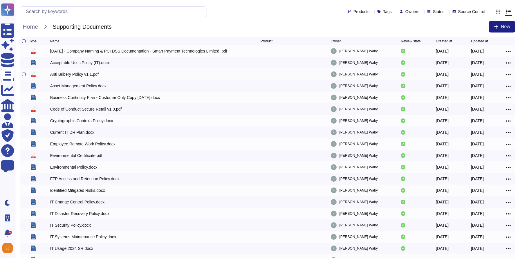
scroll to position [37, 0]
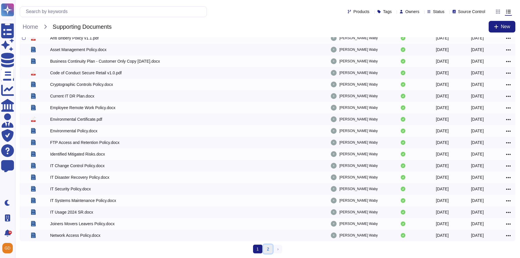
click at [269, 249] on link "2" at bounding box center [267, 248] width 9 height 9
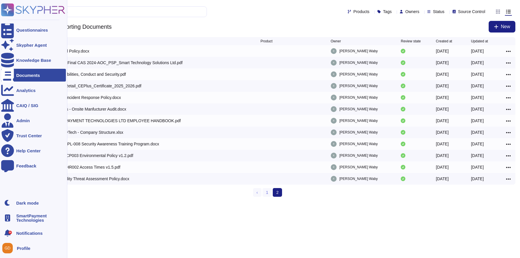
click at [5, 9] on rect at bounding box center [7, 9] width 13 height 13
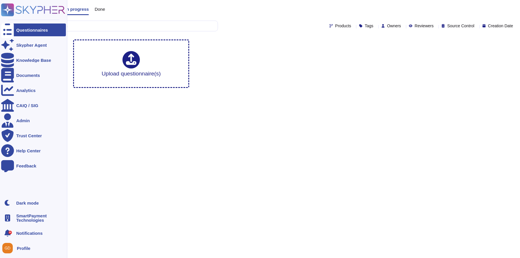
click at [26, 219] on span "SmartPayment Technologies" at bounding box center [41, 217] width 50 height 9
click at [32, 33] on div "Questionnaires" at bounding box center [33, 29] width 65 height 13
click at [22, 118] on div "Admin" at bounding box center [23, 120] width 14 height 4
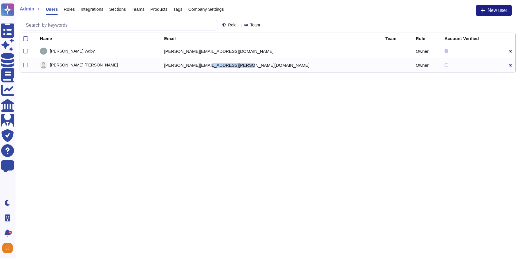
copy td "smartpaytech.com"
drag, startPoint x: 225, startPoint y: 66, endPoint x: 186, endPoint y: 66, distance: 39.4
click at [186, 66] on td "nicholas.morrison@smartpaytech.com" at bounding box center [270, 65] width 221 height 14
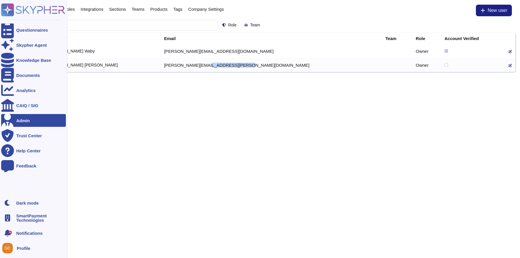
click at [15, 11] on icon at bounding box center [33, 9] width 64 height 13
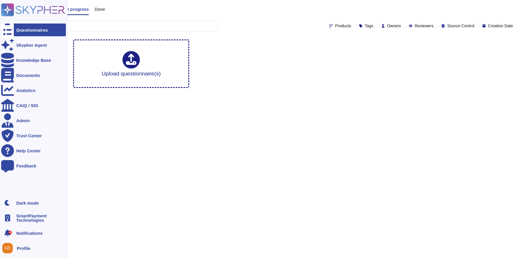
click at [11, 26] on div at bounding box center [7, 29] width 13 height 13
click at [23, 117] on div "Admin" at bounding box center [33, 120] width 65 height 13
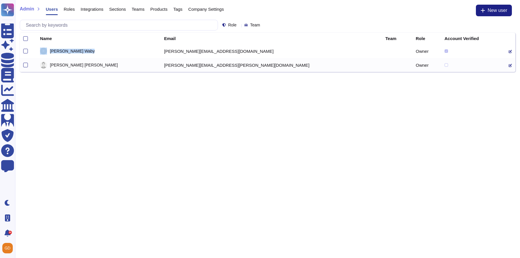
drag, startPoint x: 89, startPoint y: 53, endPoint x: 51, endPoint y: 53, distance: 38.3
click at [51, 53] on div "Rachel Waby" at bounding box center [98, 51] width 117 height 7
copy div "Rachel Waby"
drag, startPoint x: 142, startPoint y: 52, endPoint x: 219, endPoint y: 52, distance: 76.5
click at [219, 52] on tr "Rachel Waby rachel.waby@smartpaytech.com Owner" at bounding box center [267, 51] width 495 height 14
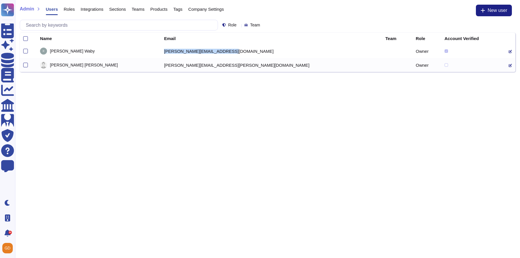
copy tr "rachel.waby@smartpaytech.com"
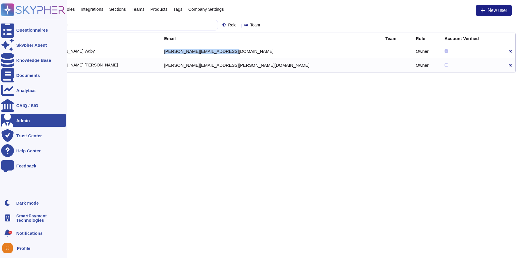
click at [8, 9] on icon at bounding box center [7, 9] width 11 height 11
